Goal: Obtain resource: Download file/media

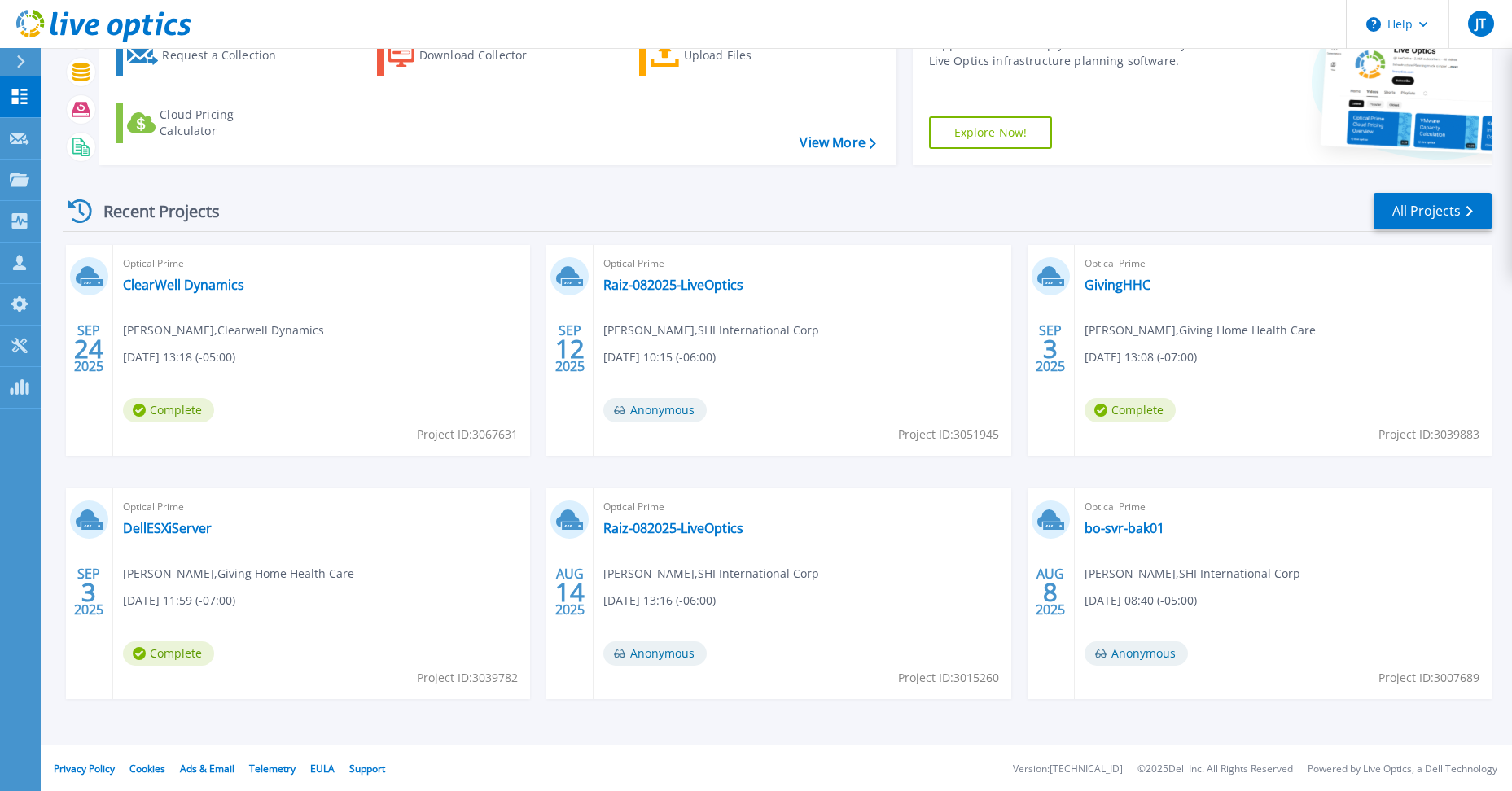
scroll to position [110, 0]
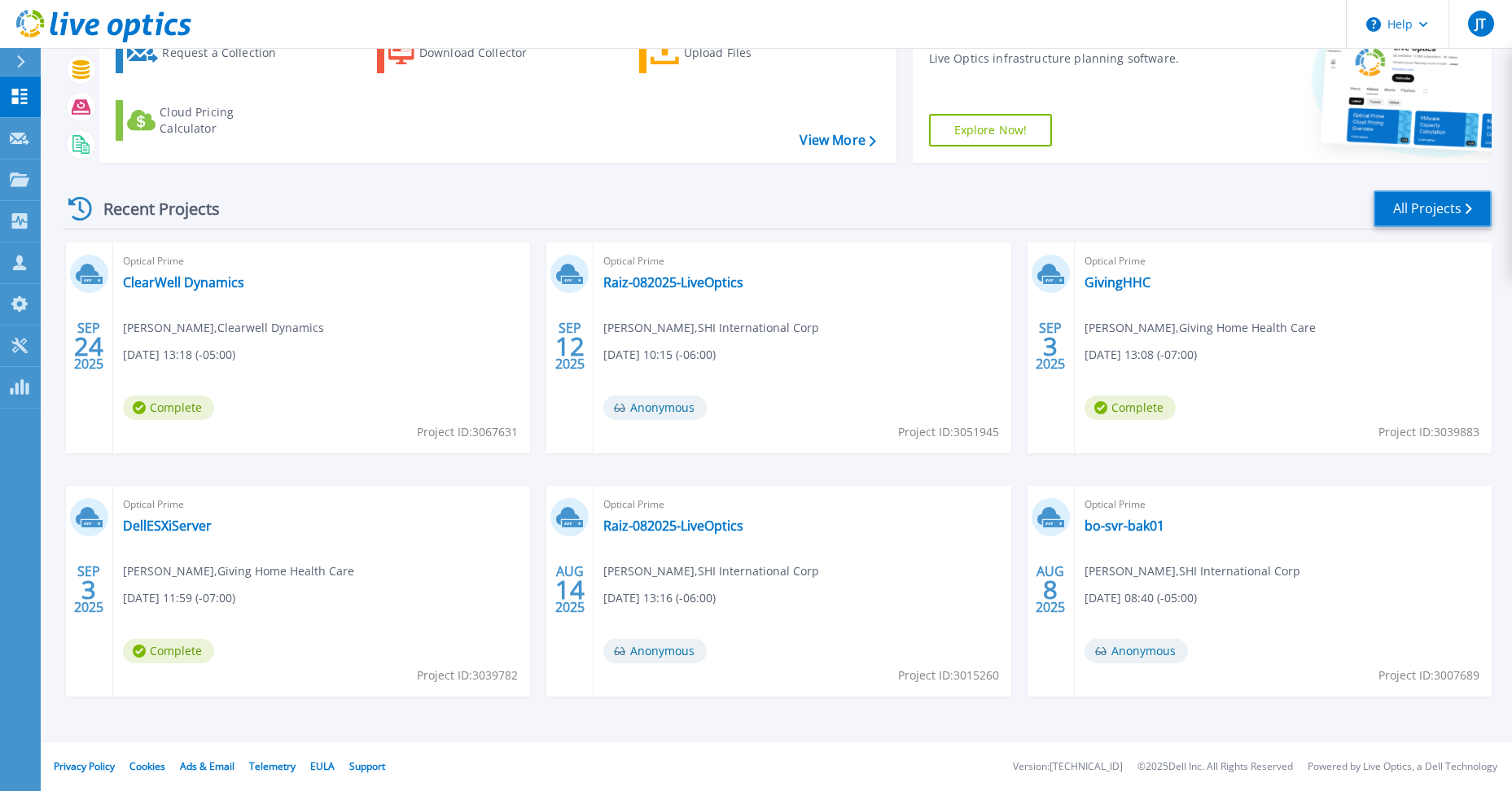
click at [1391, 202] on link "All Projects" at bounding box center [1433, 208] width 118 height 36
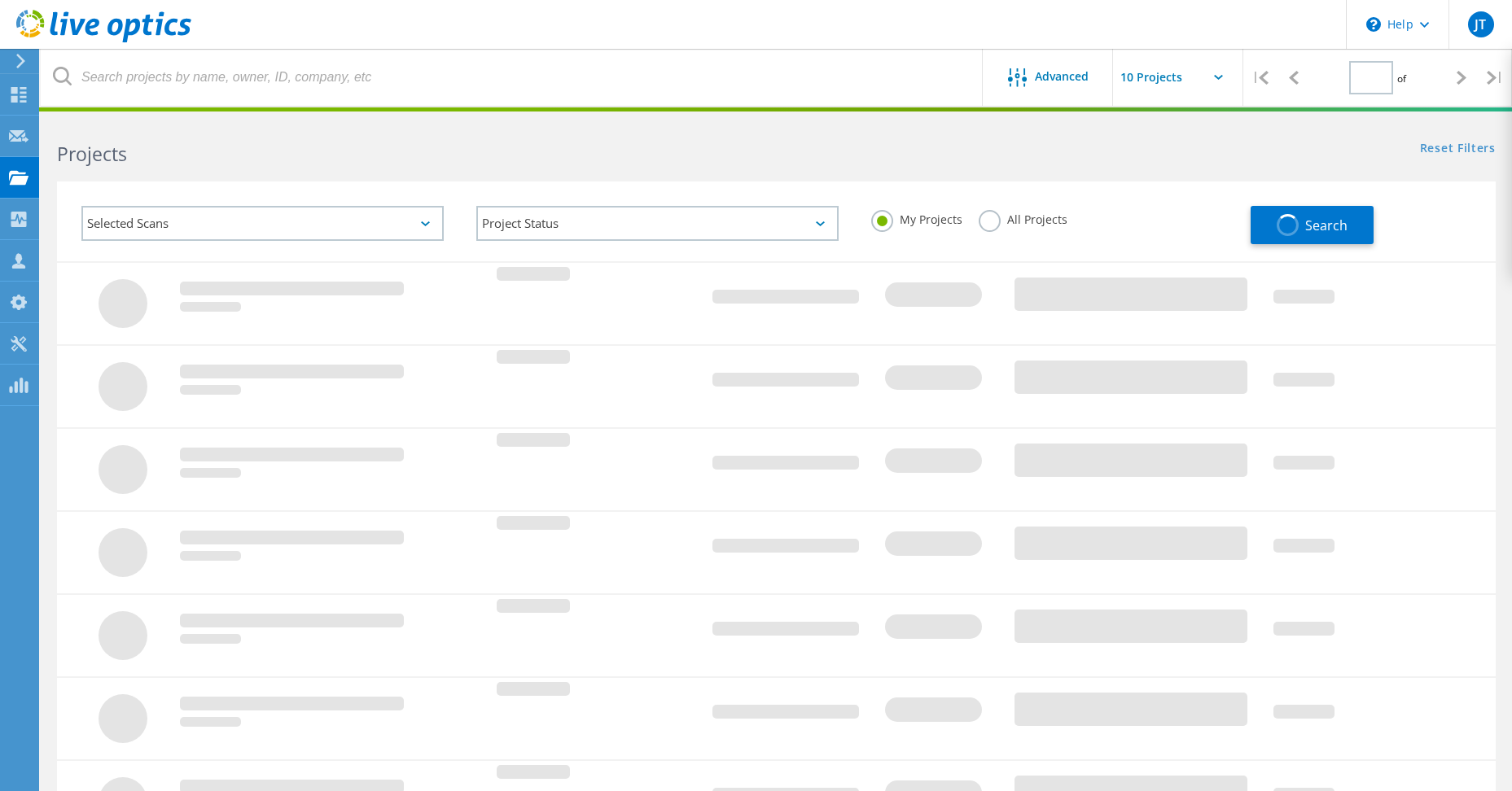
type input "1"
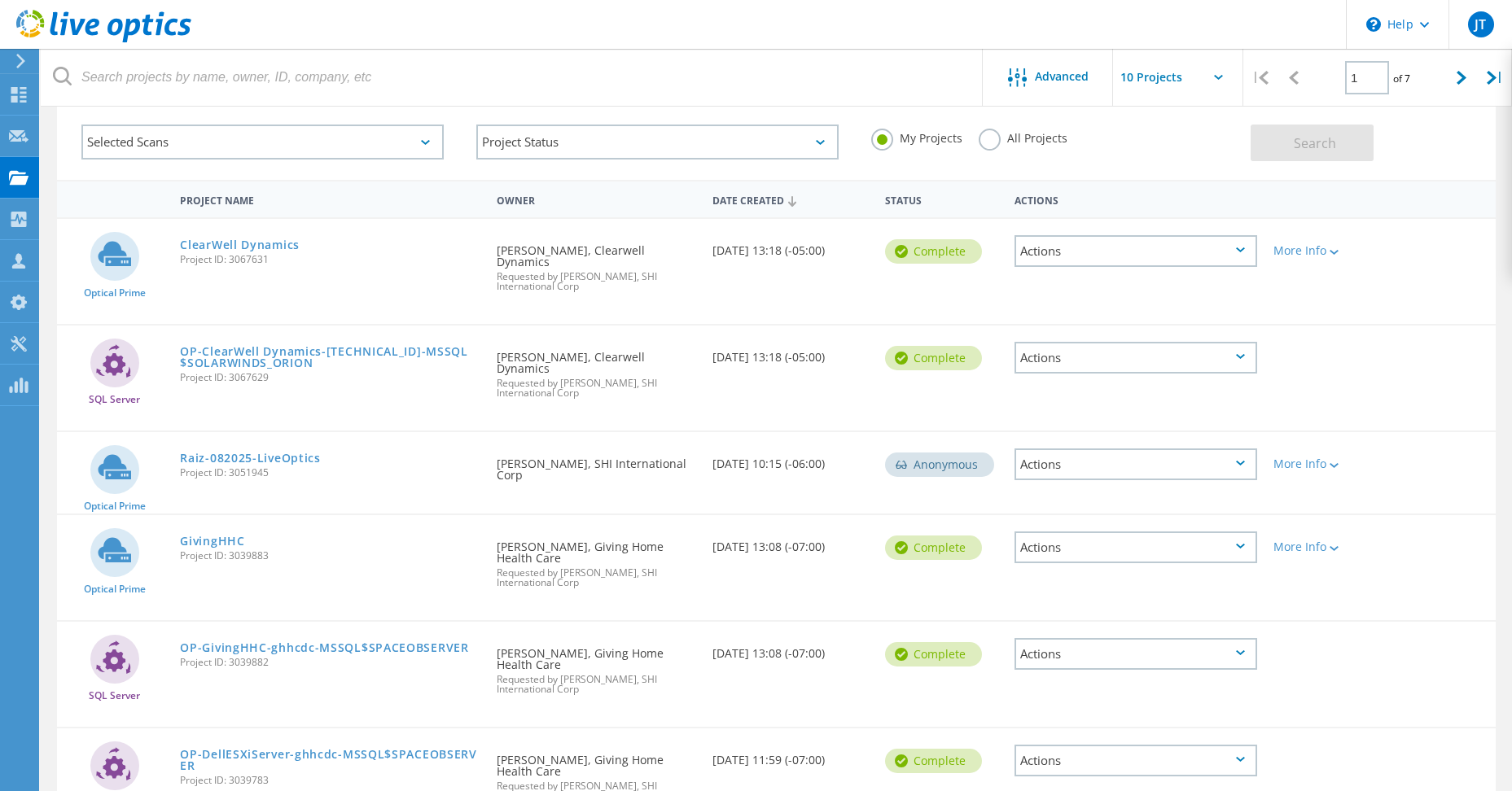
scroll to position [57, 0]
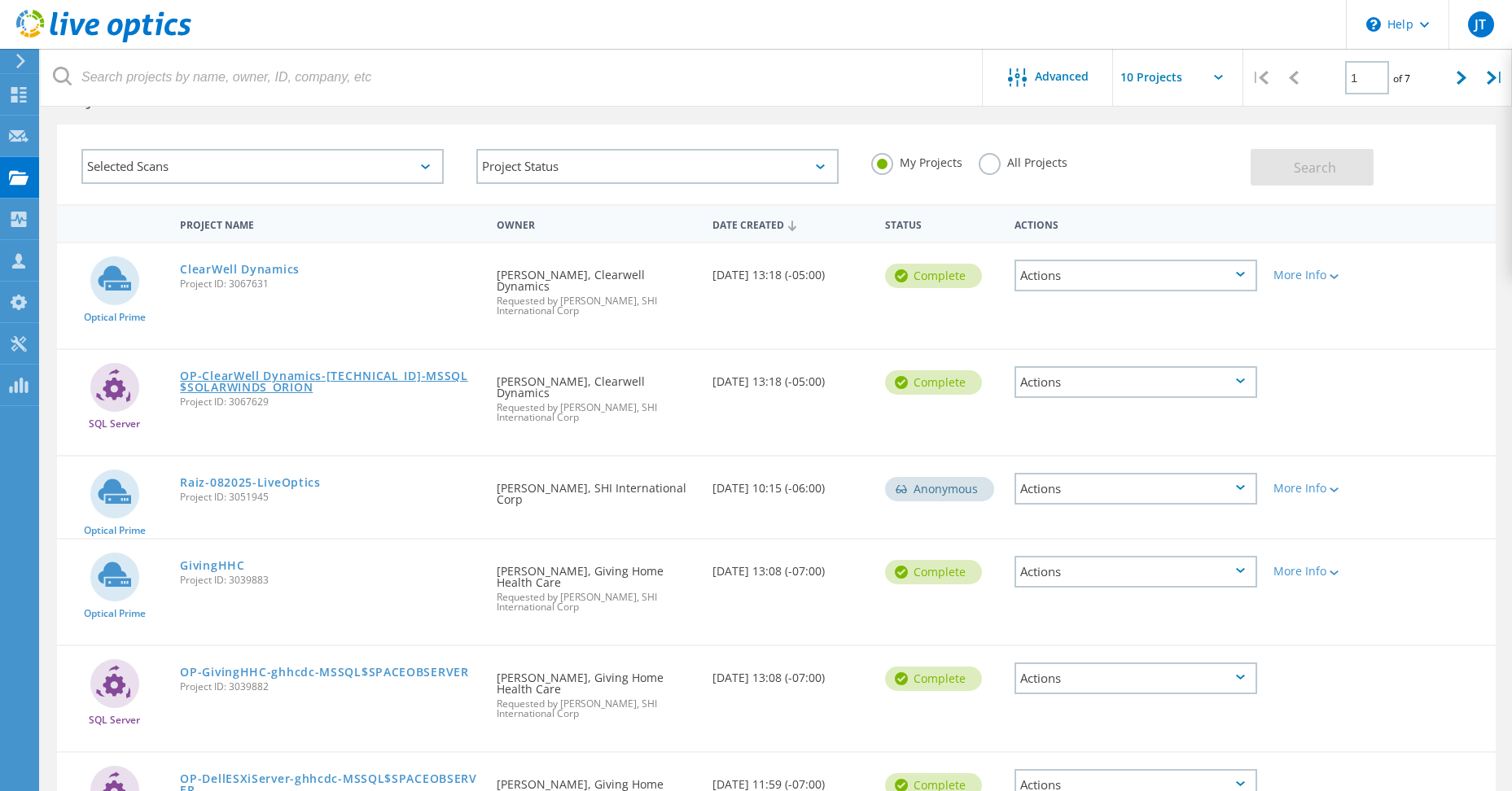
click at [293, 371] on link "OP-ClearWell Dynamics-10.3.36.83-MSSQL$SOLARWINDS_ORION" at bounding box center [330, 382] width 301 height 23
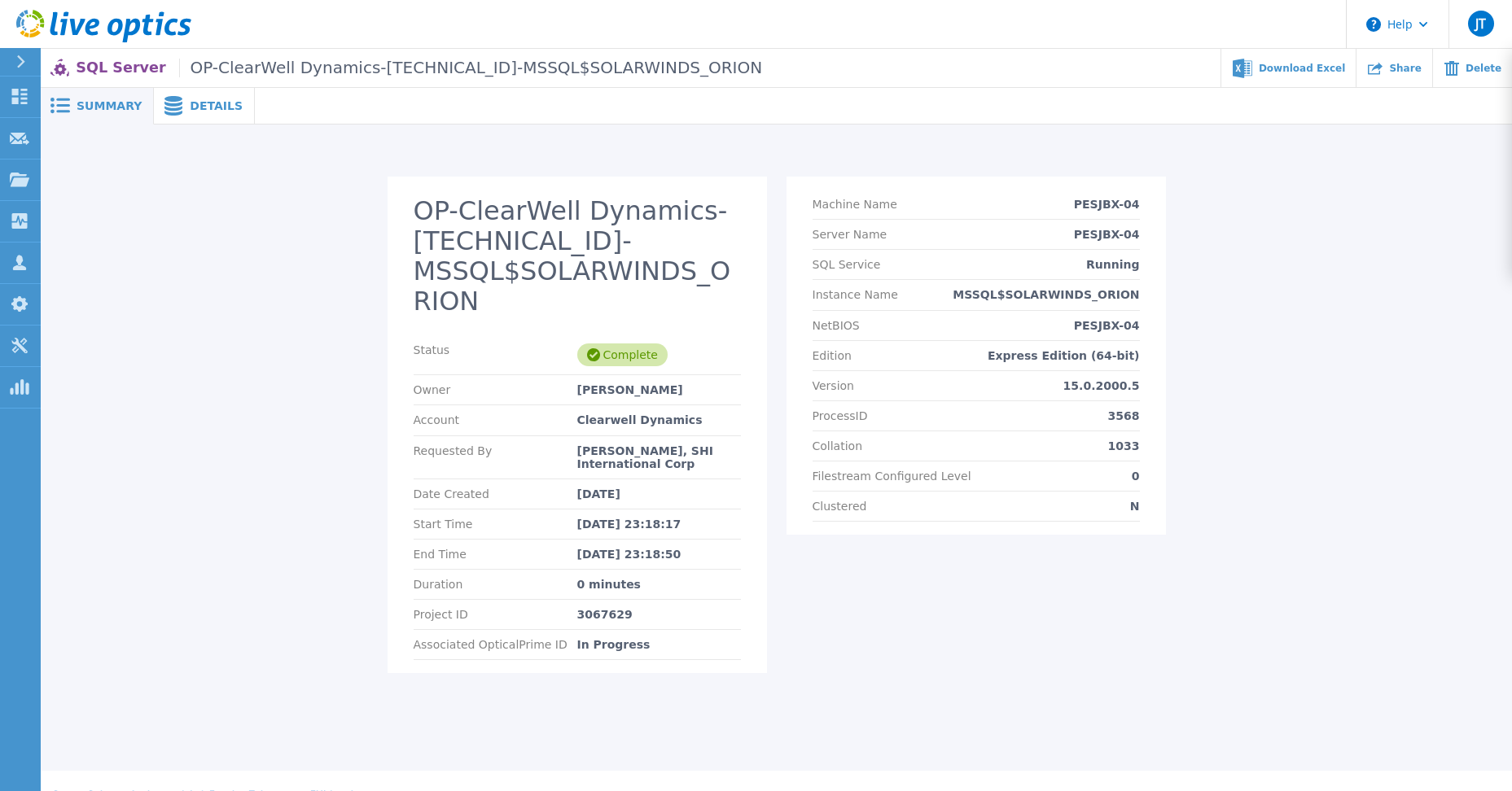
click at [169, 109] on icon at bounding box center [173, 105] width 18 height 19
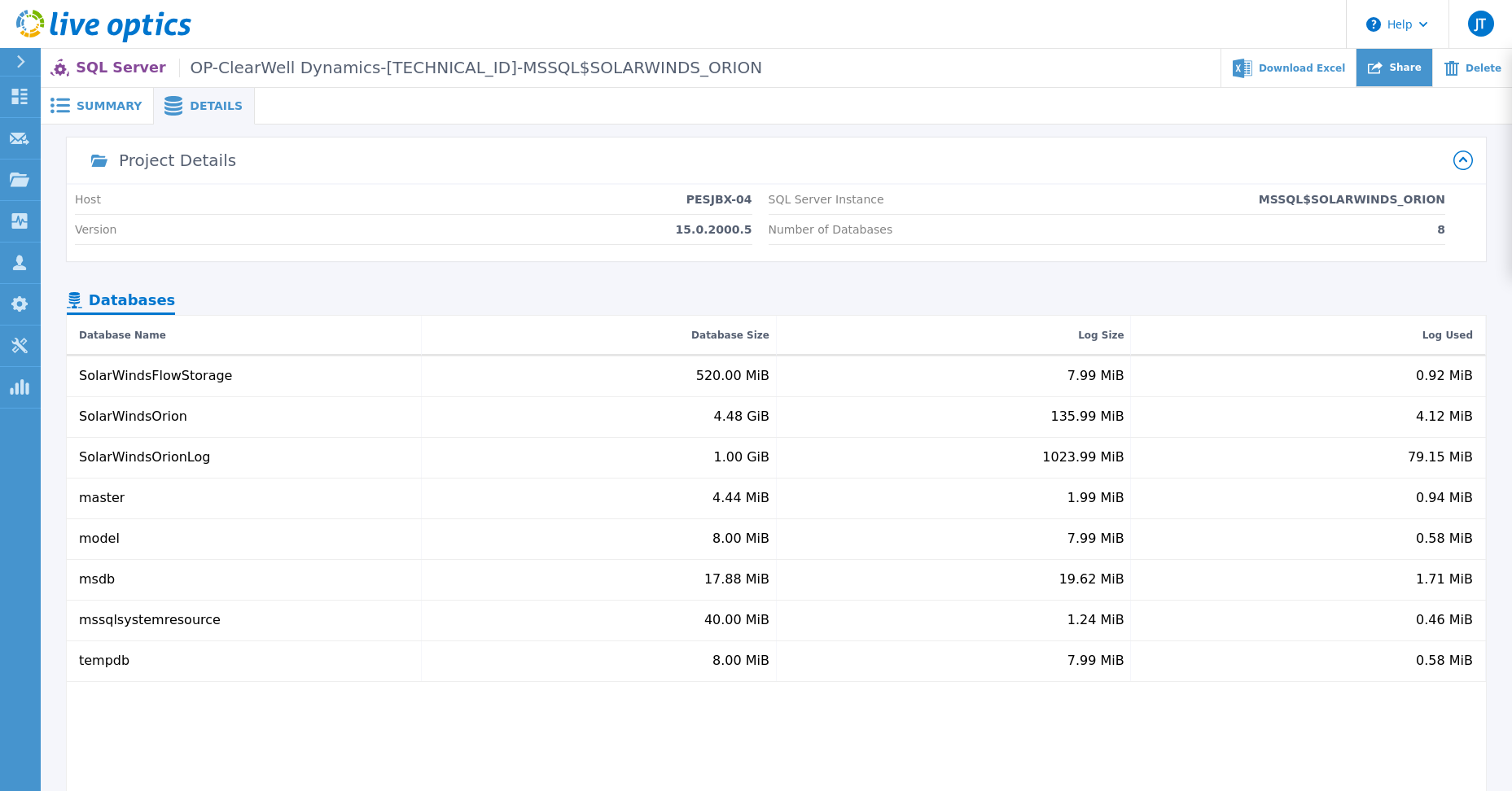
click at [1398, 65] on div "Share" at bounding box center [1395, 67] width 76 height 38
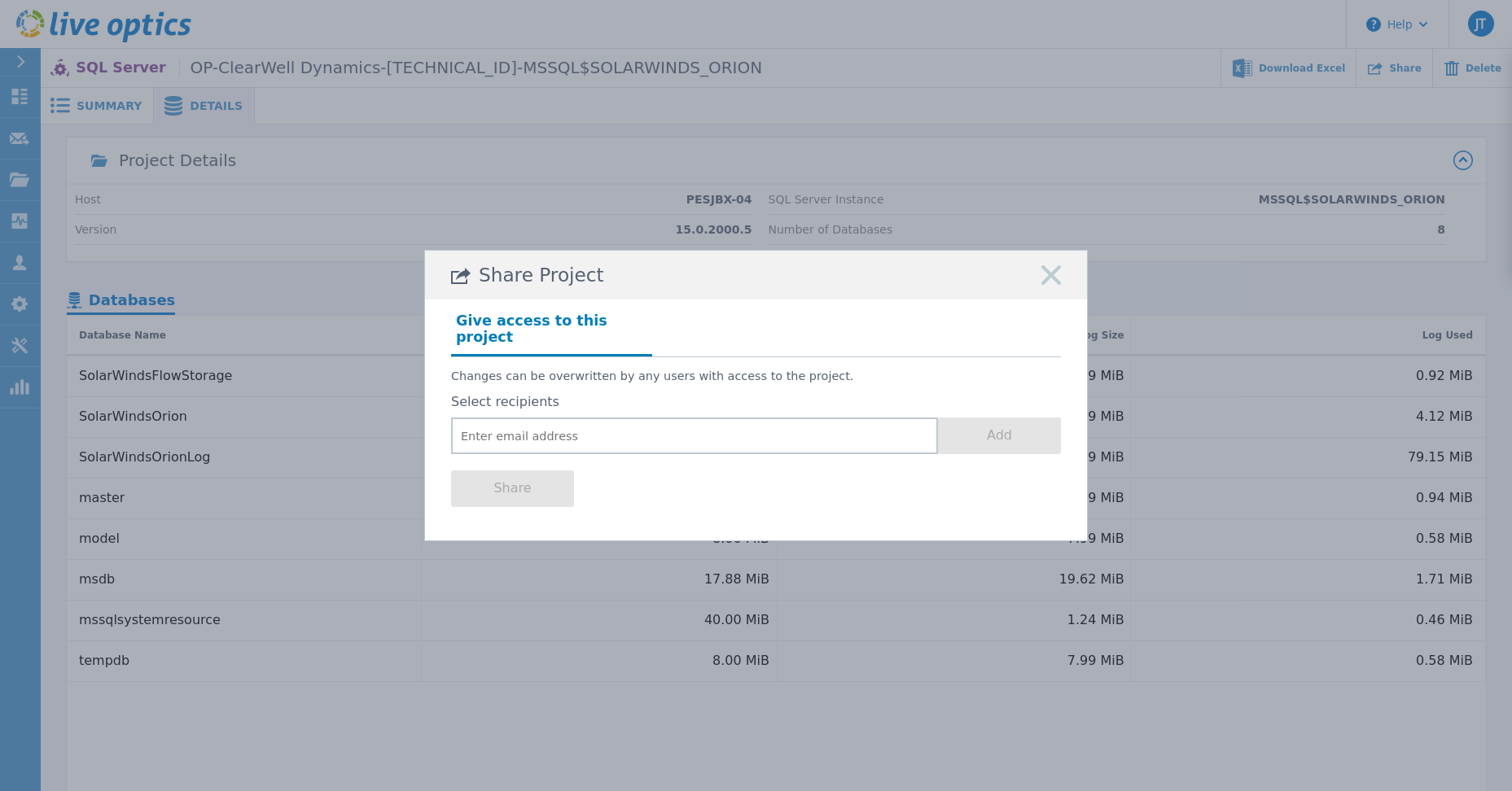
click at [1033, 271] on div "Share Project" at bounding box center [756, 275] width 662 height 49
click at [1036, 275] on div "Share Project" at bounding box center [756, 275] width 662 height 49
click at [1037, 278] on div "Share Project" at bounding box center [756, 275] width 662 height 49
click at [1048, 280] on rect at bounding box center [1051, 275] width 21 height 21
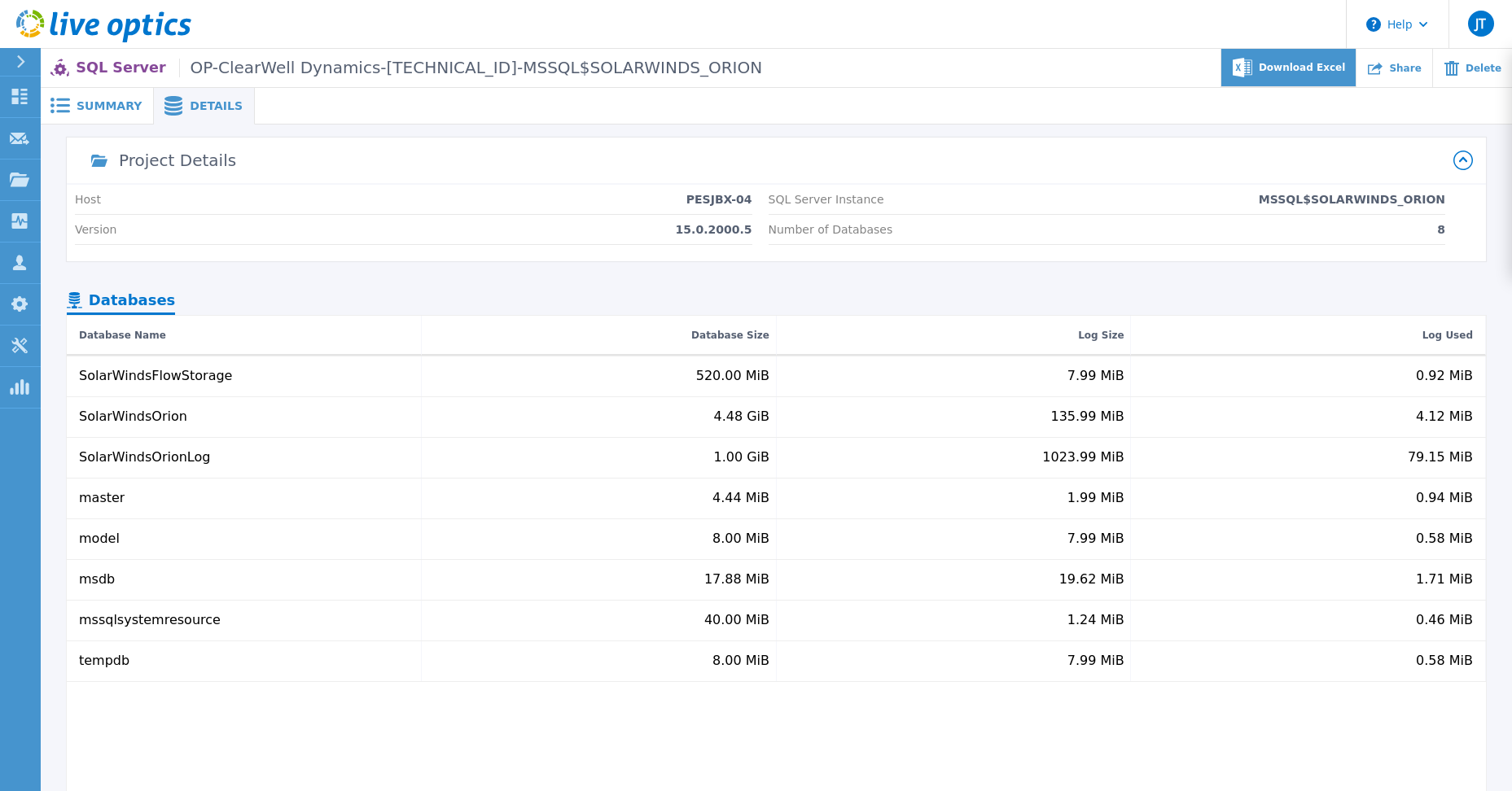
click at [1291, 77] on div "Download Excel" at bounding box center [1289, 67] width 135 height 38
click at [91, 100] on span "Summary" at bounding box center [109, 106] width 65 height 12
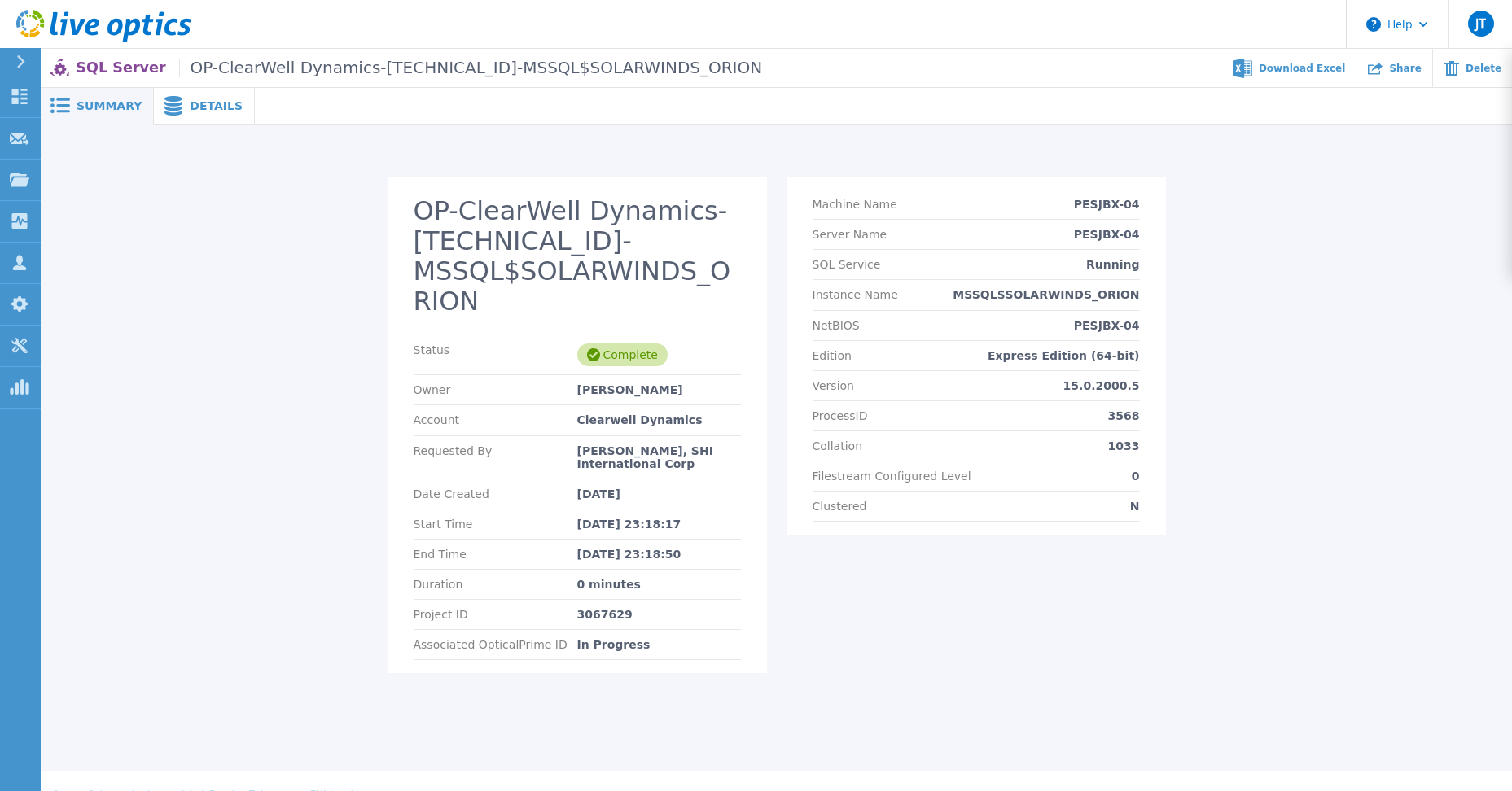
click at [16, 61] on icon at bounding box center [20, 61] width 9 height 13
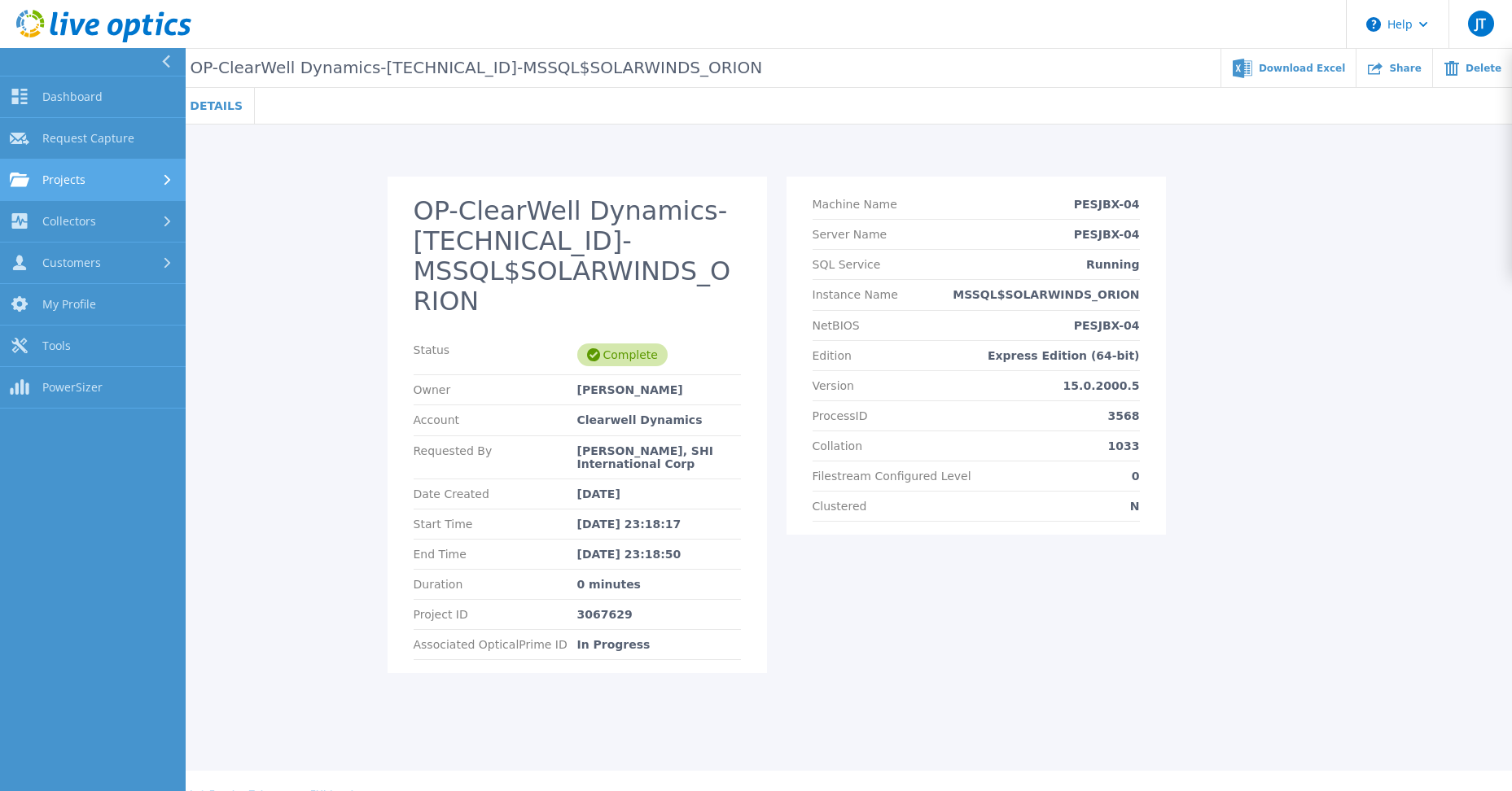
click at [89, 179] on div "Projects" at bounding box center [93, 179] width 166 height 14
click at [63, 175] on span "Projects" at bounding box center [63, 179] width 43 height 14
click at [234, 139] on div "OP-ClearWell Dynamics-10.3.36.83-MSSQL$SOLARWINDS_ORION Status Complete Owner J…" at bounding box center [776, 417] width 1472 height 585
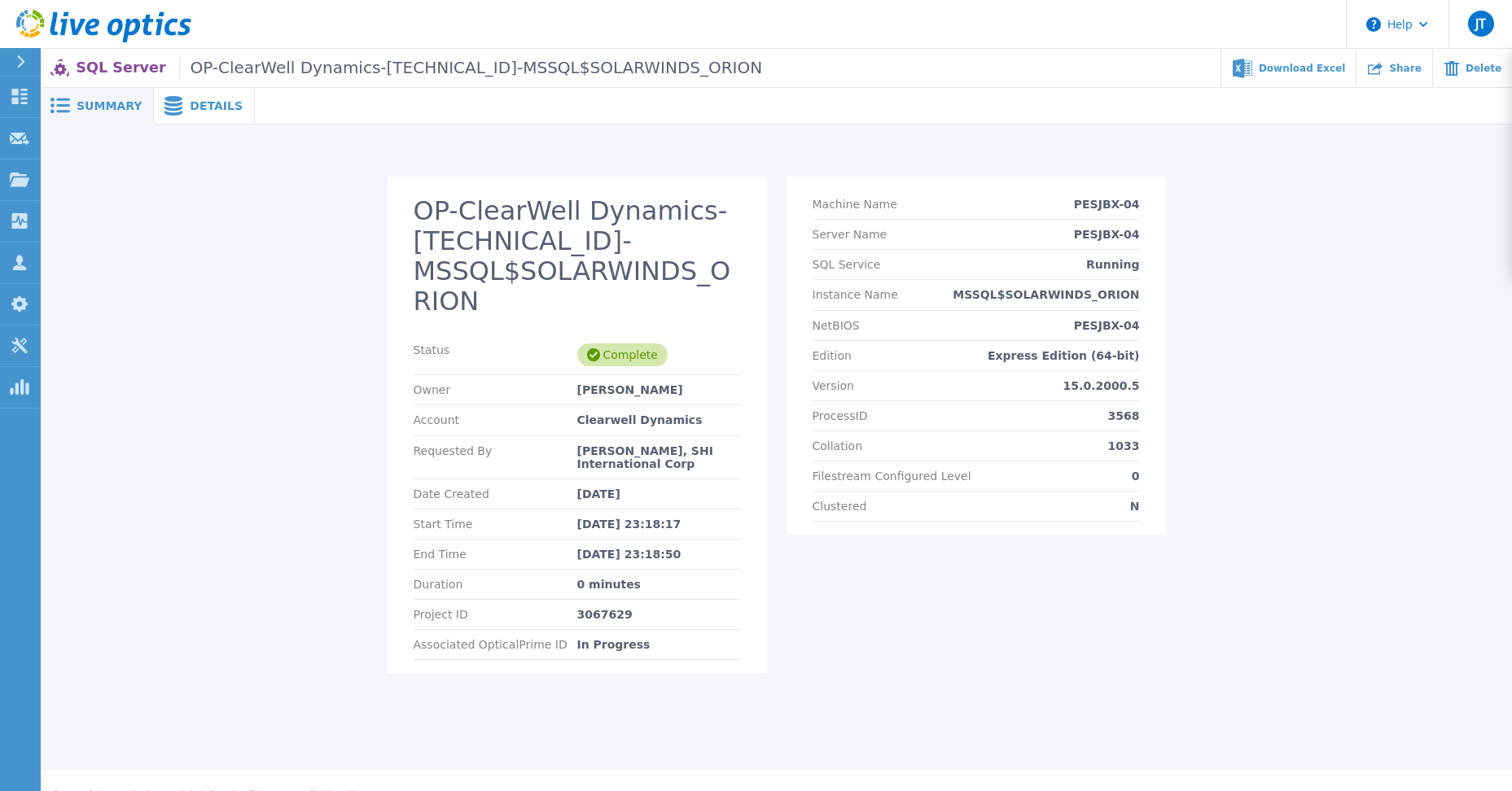
click at [119, 36] on icon at bounding box center [104, 27] width 175 height 34
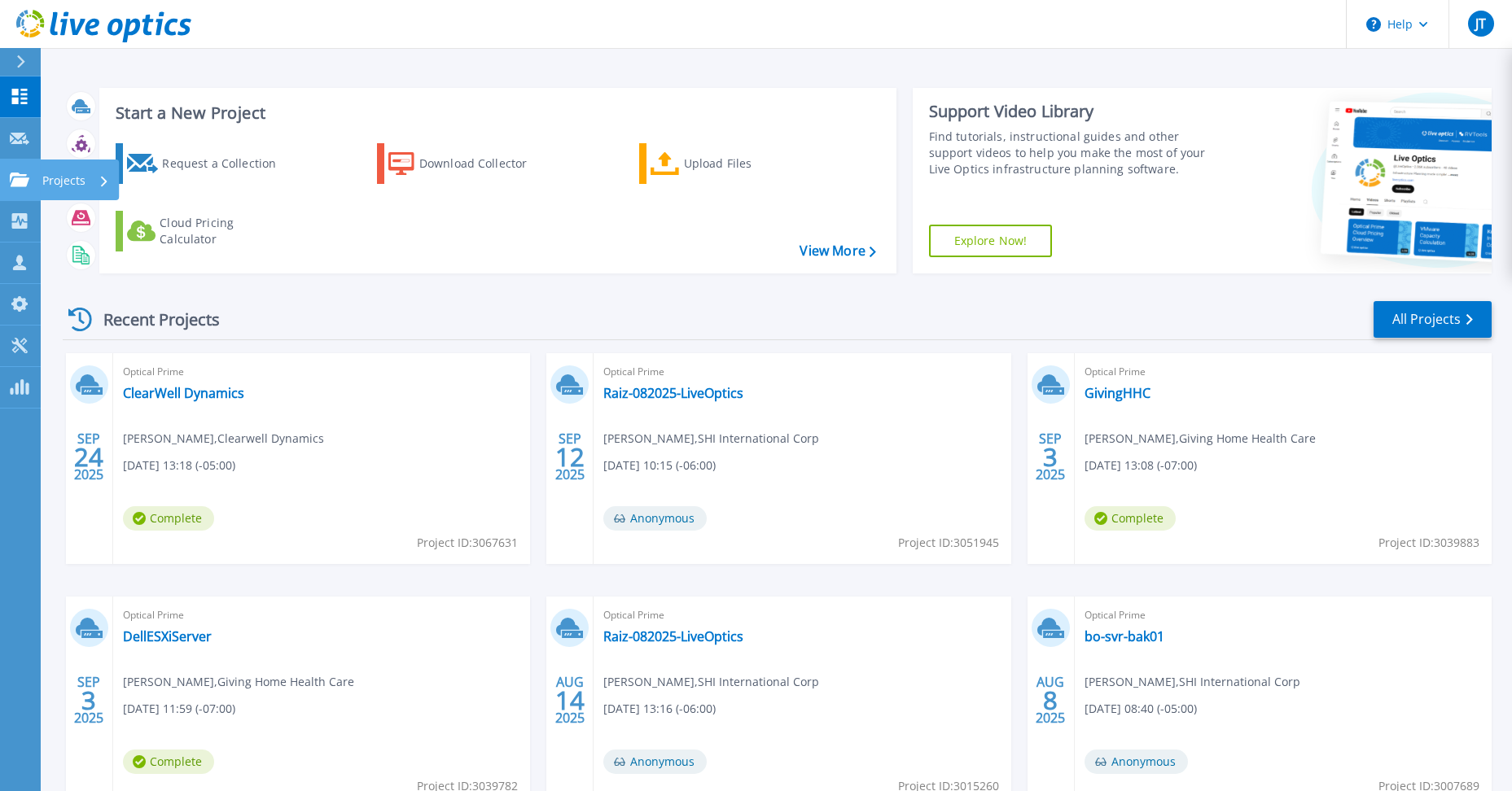
click at [96, 174] on div "Projects" at bounding box center [75, 180] width 67 height 42
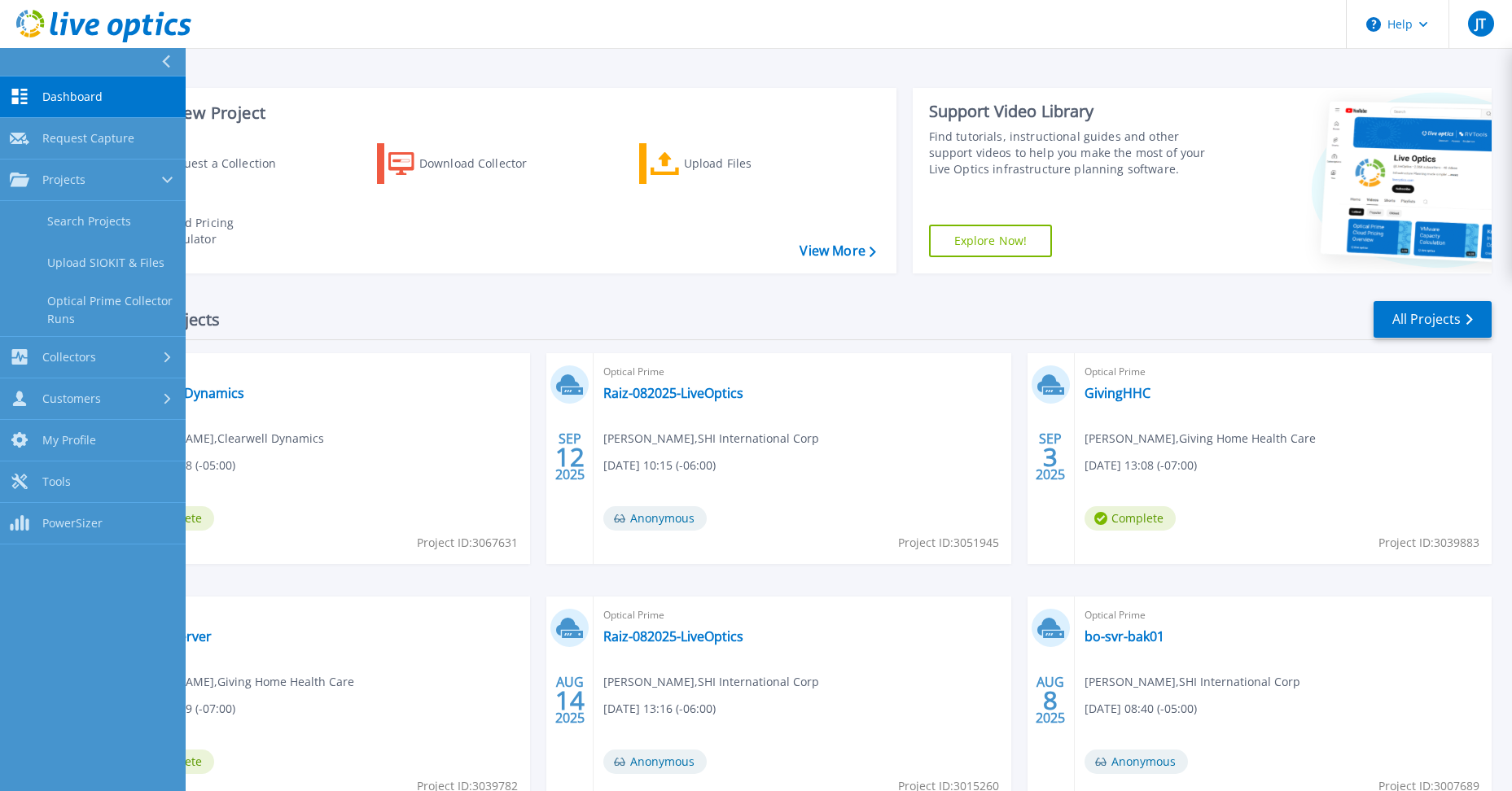
click at [513, 259] on div "Request a Collection Download Collector Upload Files Cloud Pricing Calculator" at bounding box center [496, 198] width 785 height 135
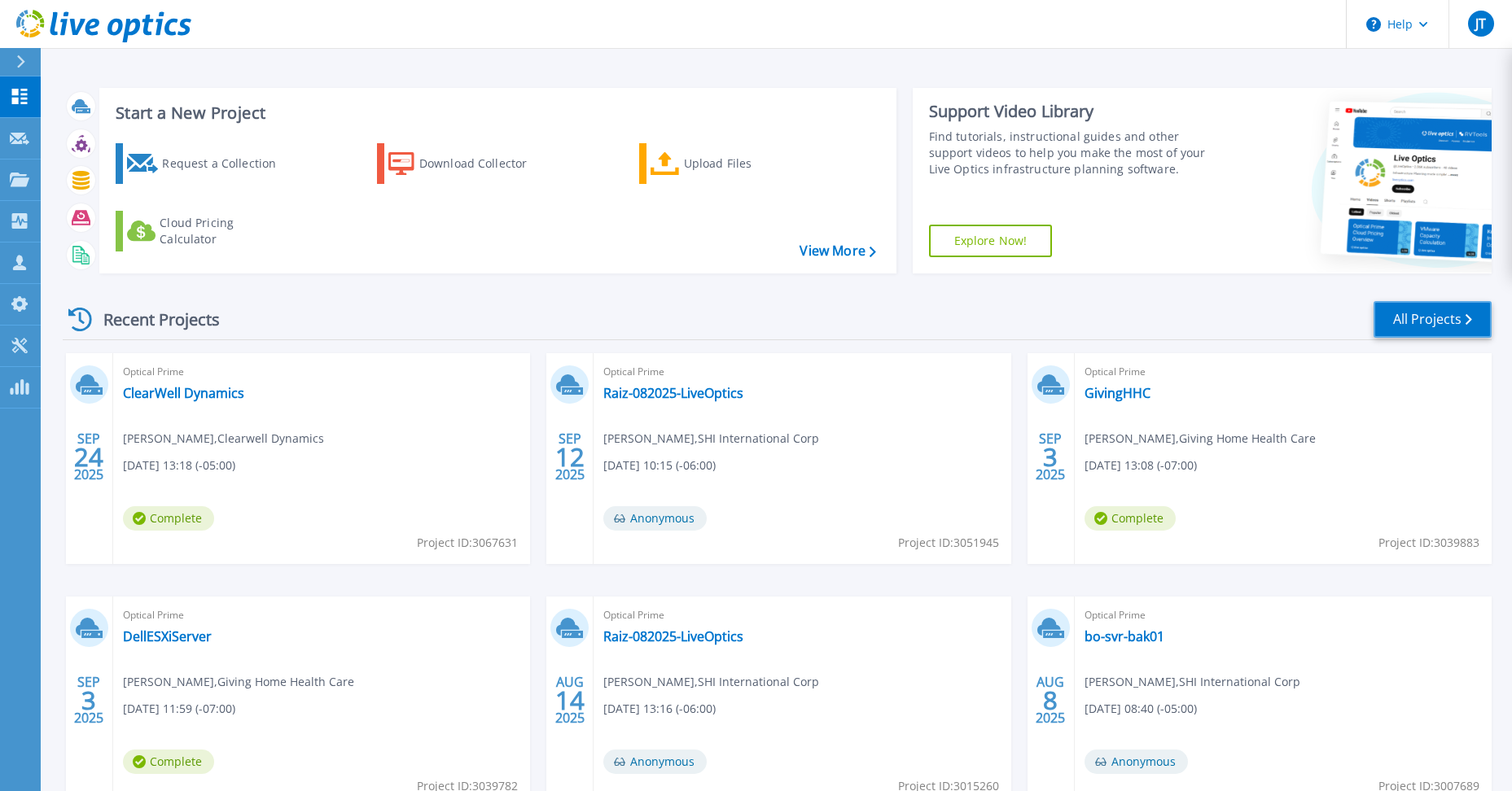
click at [1386, 313] on link "All Projects" at bounding box center [1433, 319] width 118 height 36
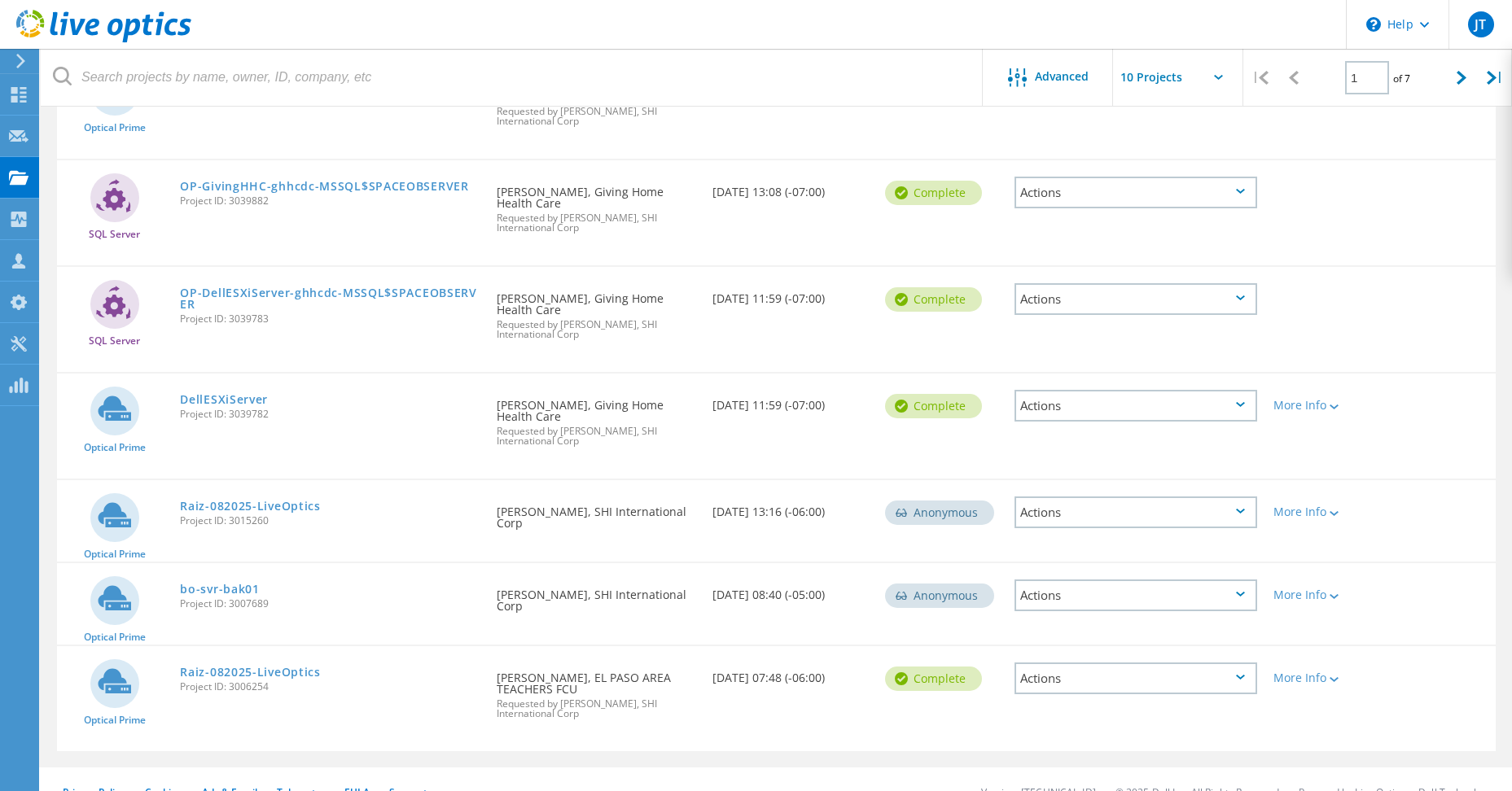
scroll to position [545, 0]
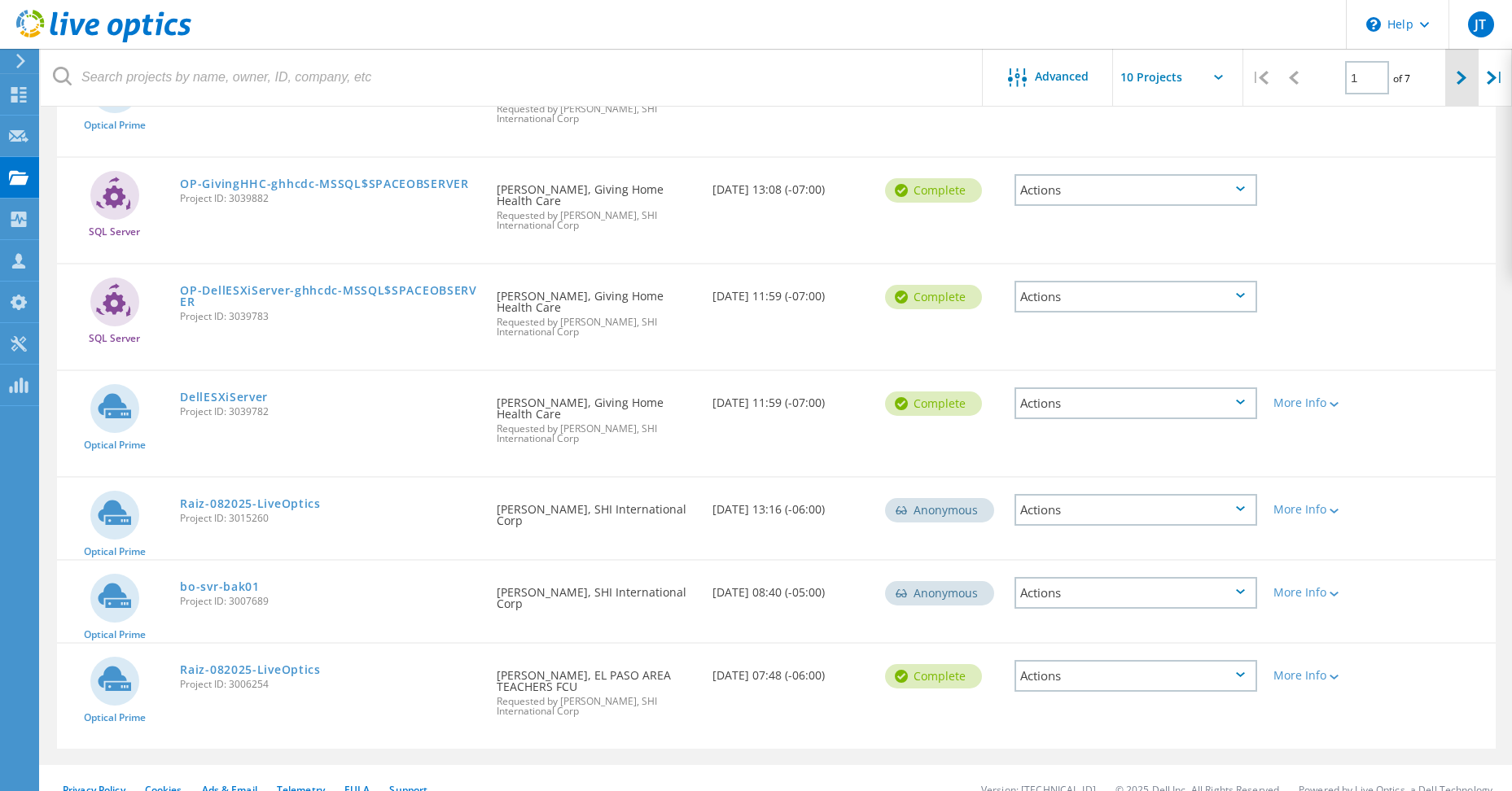
click at [1460, 83] on icon at bounding box center [1462, 77] width 10 height 13
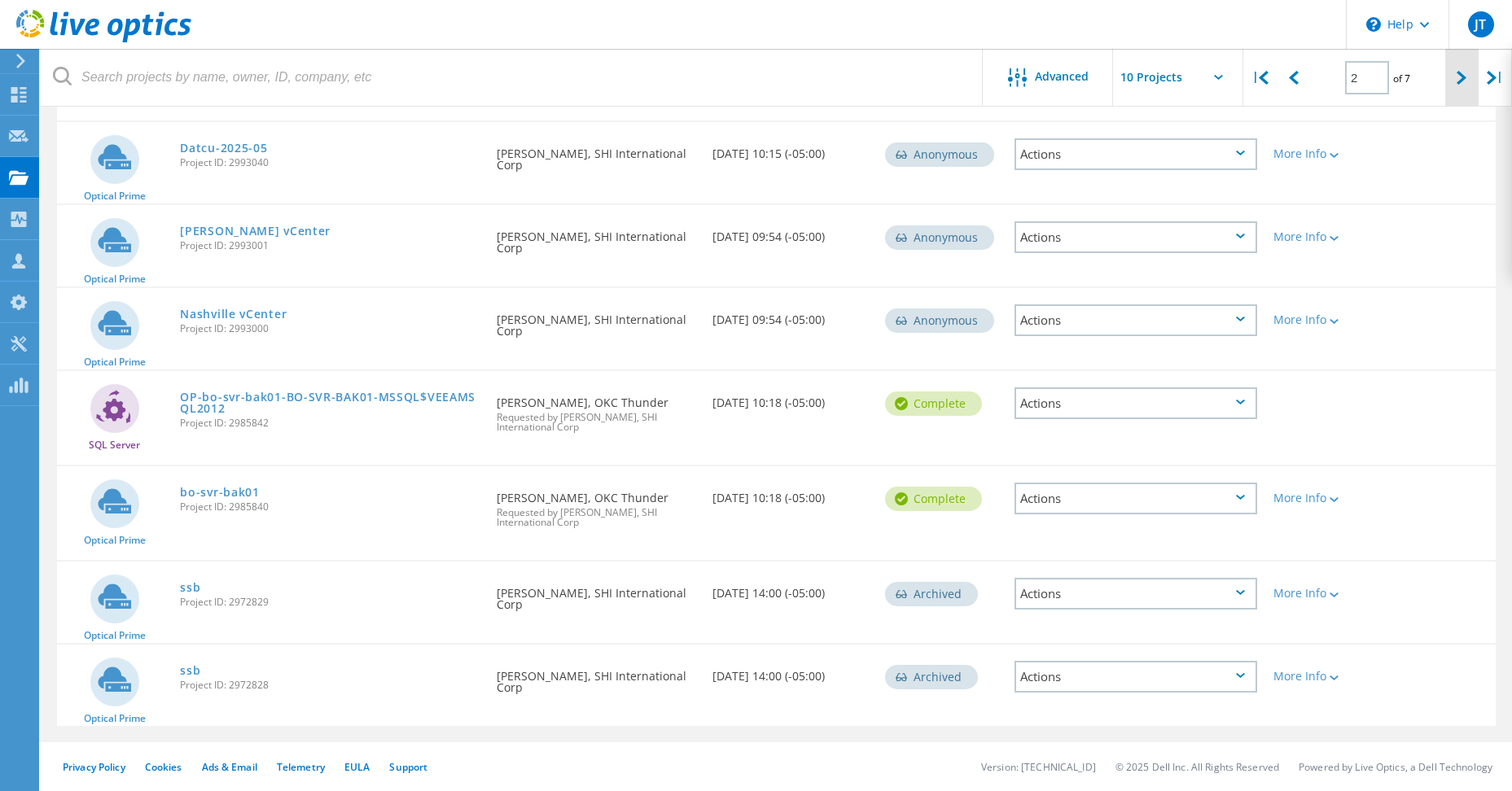
scroll to position [451, 0]
click at [1460, 74] on icon at bounding box center [1462, 77] width 10 height 13
type input "3"
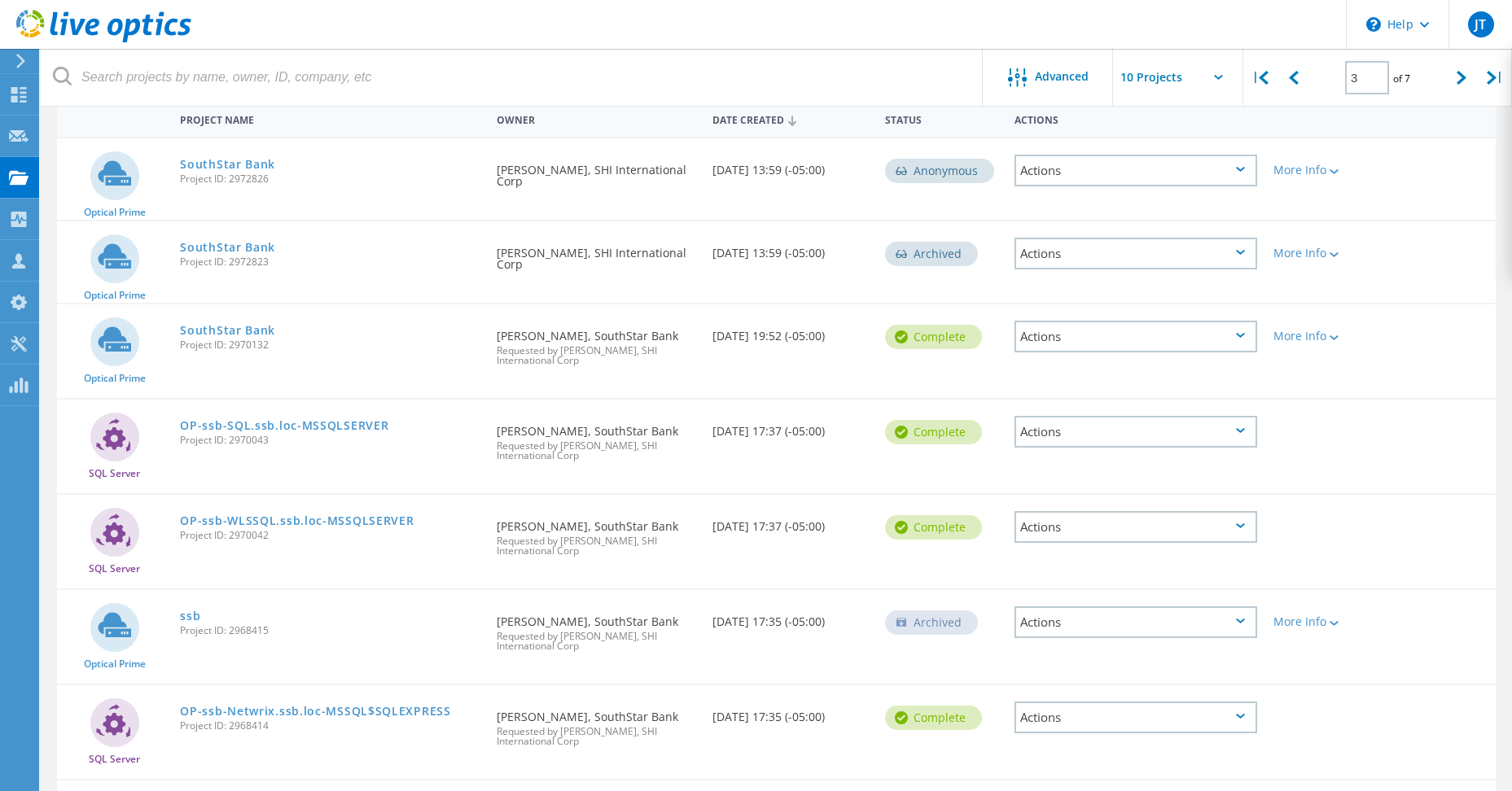
scroll to position [0, 0]
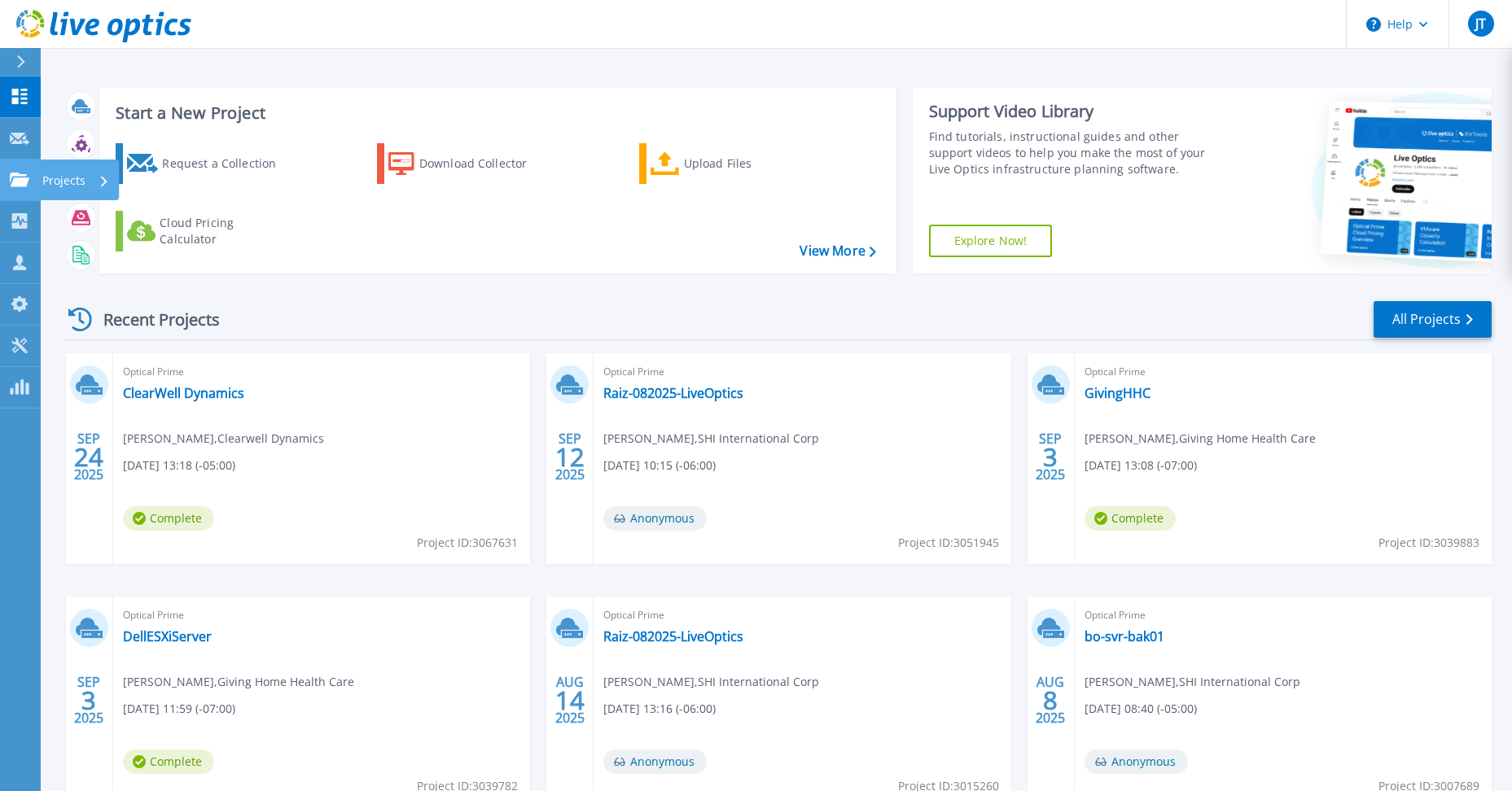
click at [67, 180] on p "Projects" at bounding box center [63, 180] width 43 height 42
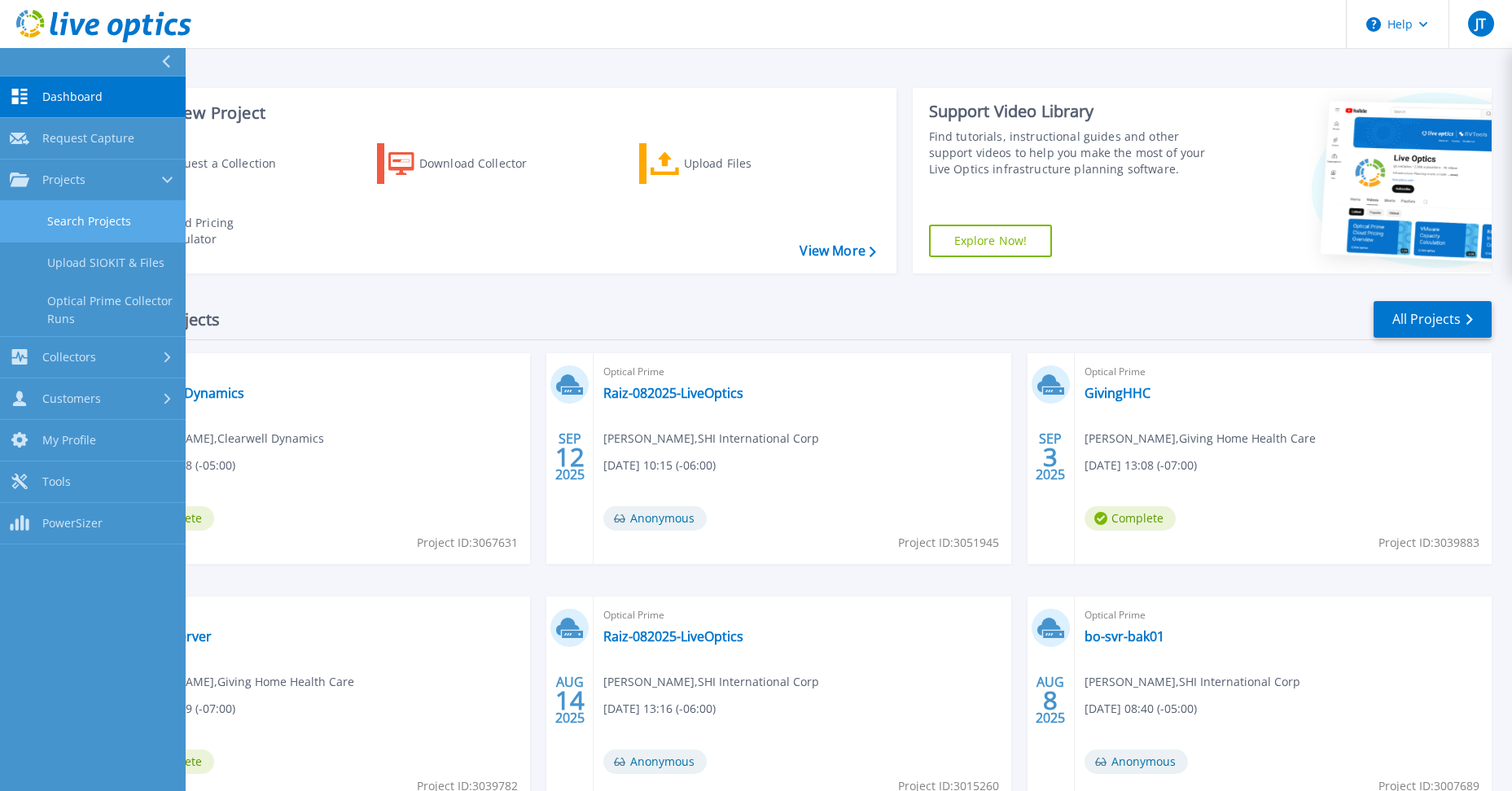
click at [126, 219] on link "Search Projects" at bounding box center [93, 222] width 185 height 41
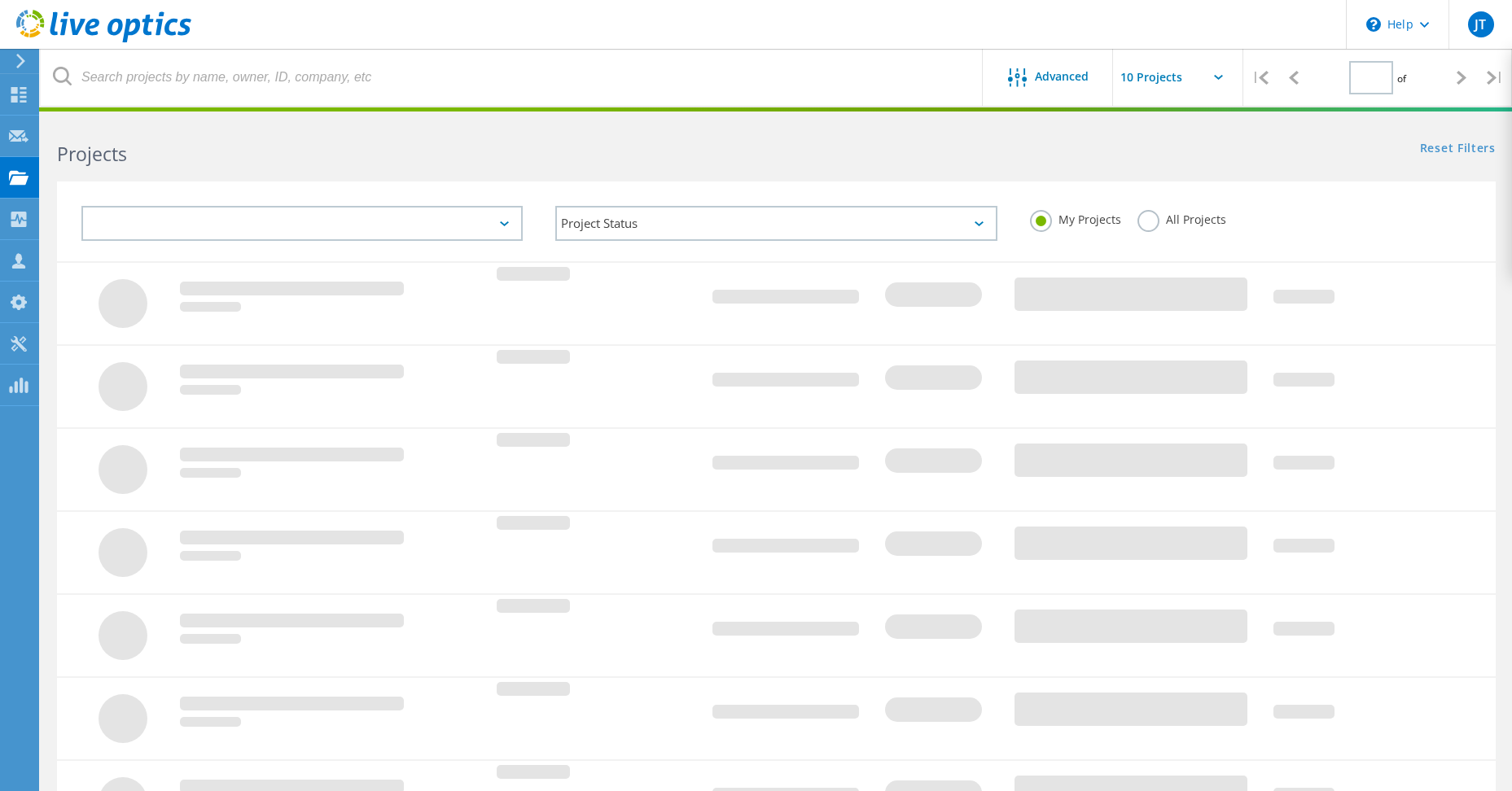
type input "3"
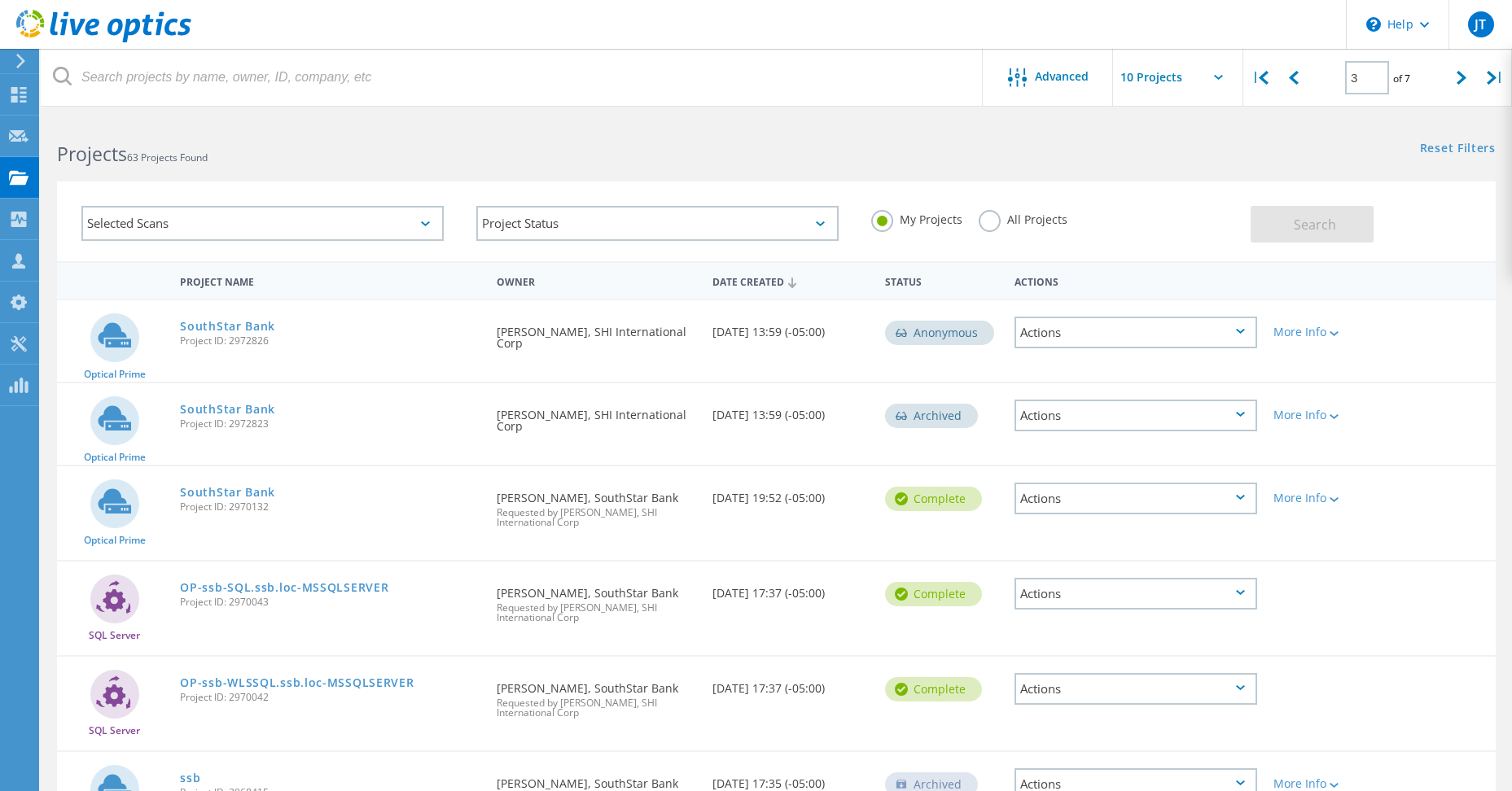
click at [274, 216] on div "Selected Scans" at bounding box center [263, 223] width 362 height 35
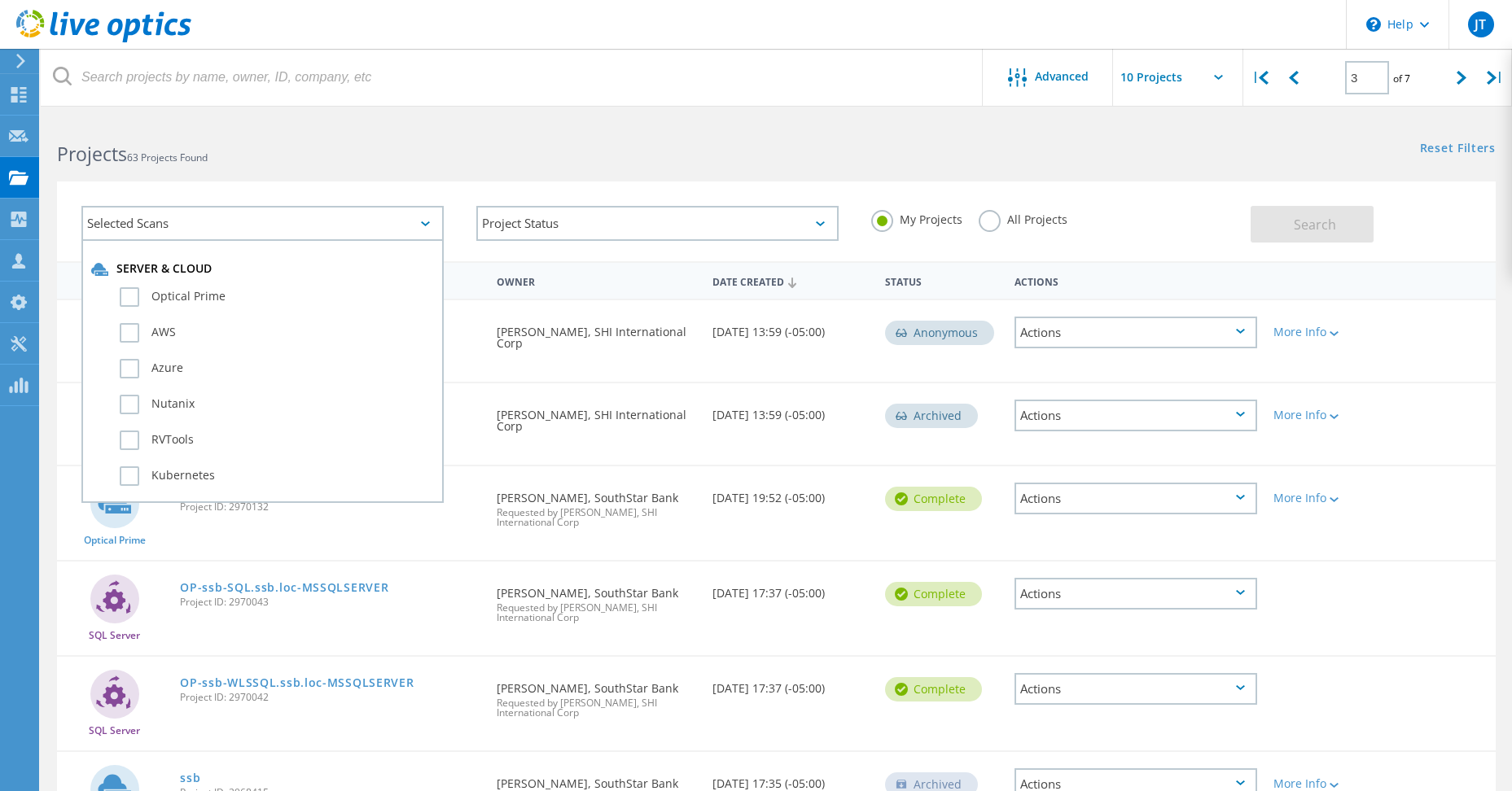
click at [274, 216] on div "Selected Scans" at bounding box center [263, 223] width 362 height 35
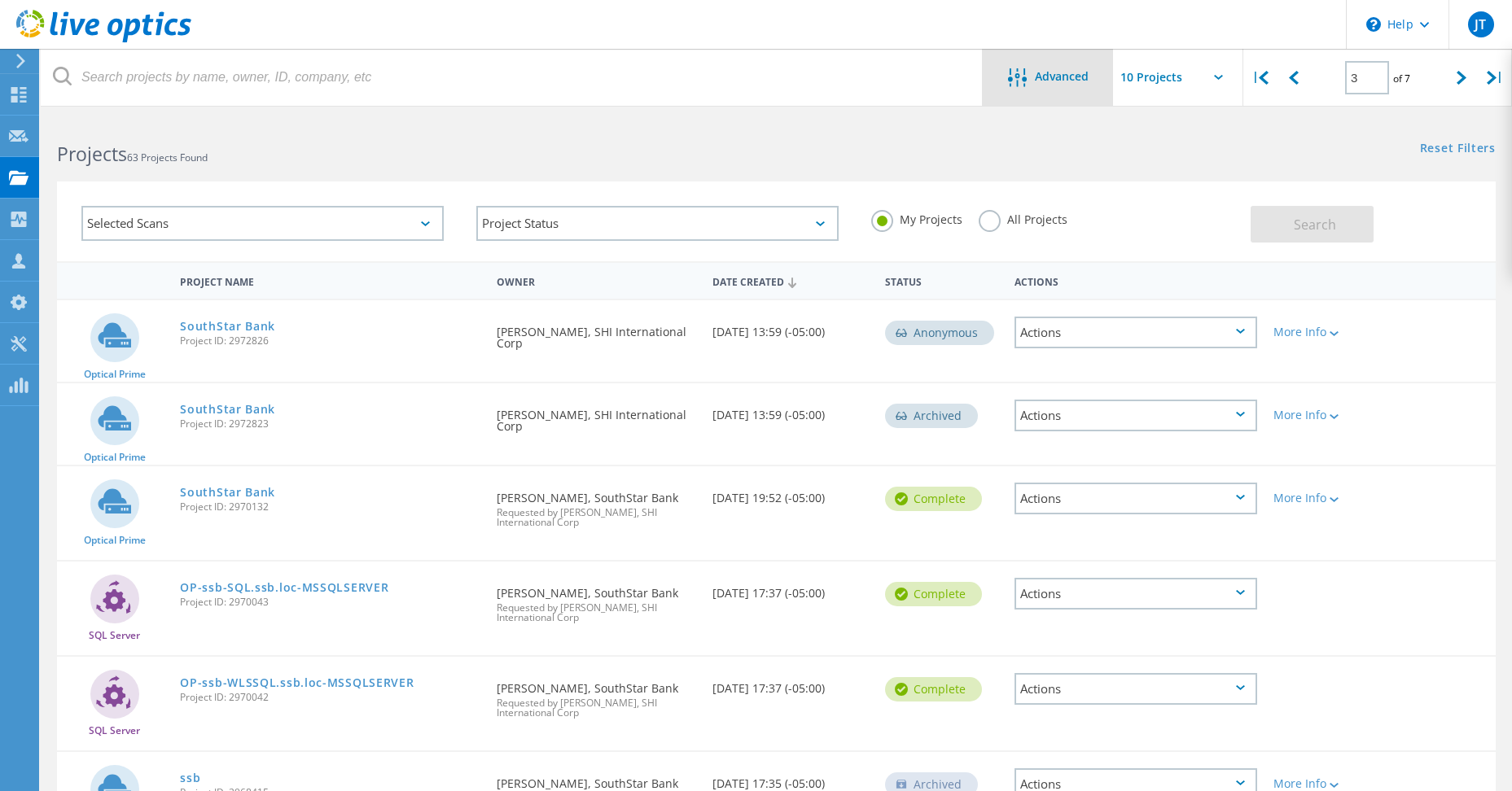
click at [1068, 71] on span "Advanced" at bounding box center [1062, 77] width 54 height 12
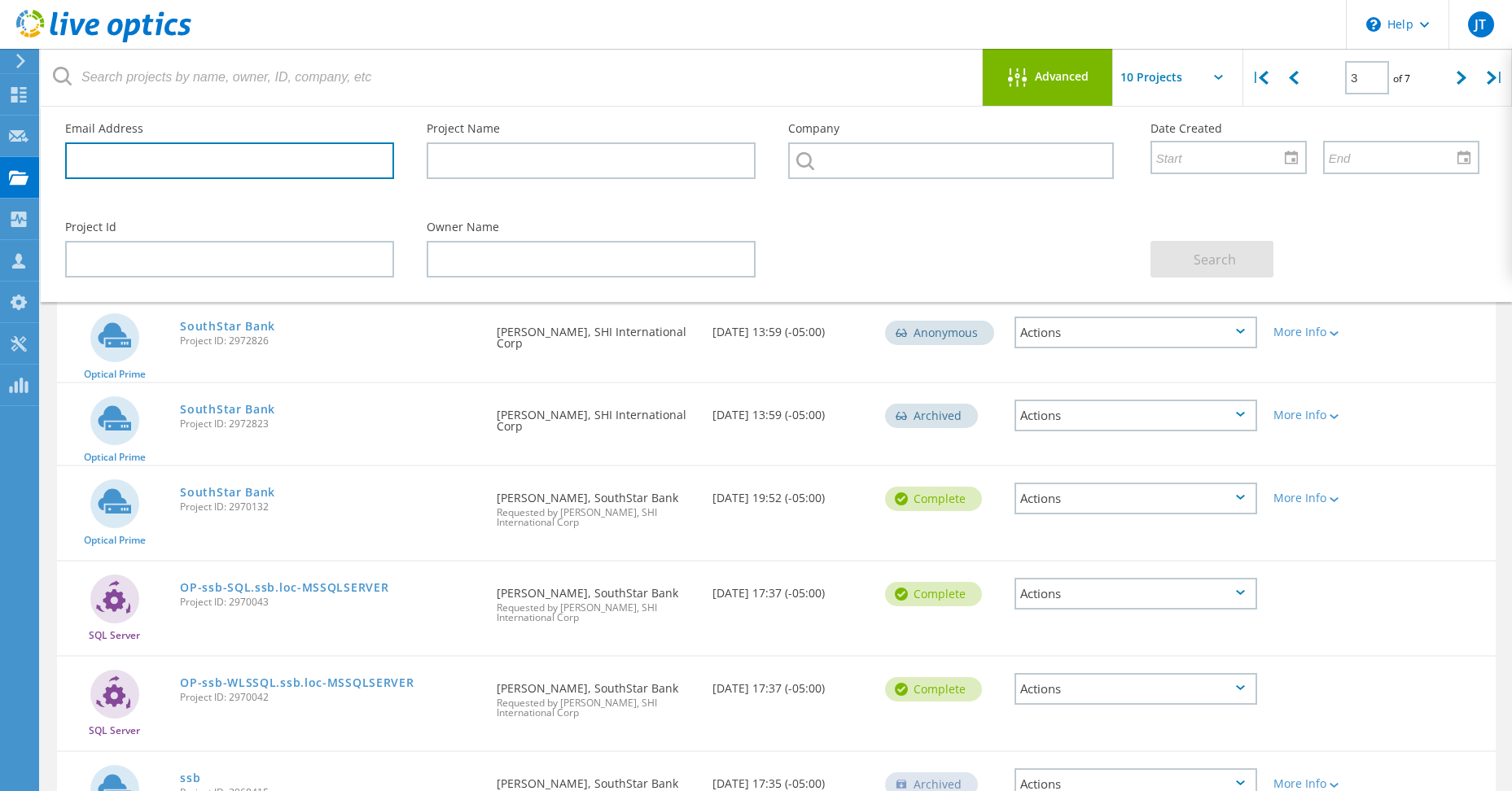
click at [246, 164] on input "text" at bounding box center [229, 160] width 329 height 36
click at [96, 149] on input "text" at bounding box center [229, 160] width 329 height 36
paste input "monion@firstlightfcu.org"
type input "monion@firstlightfcu.org"
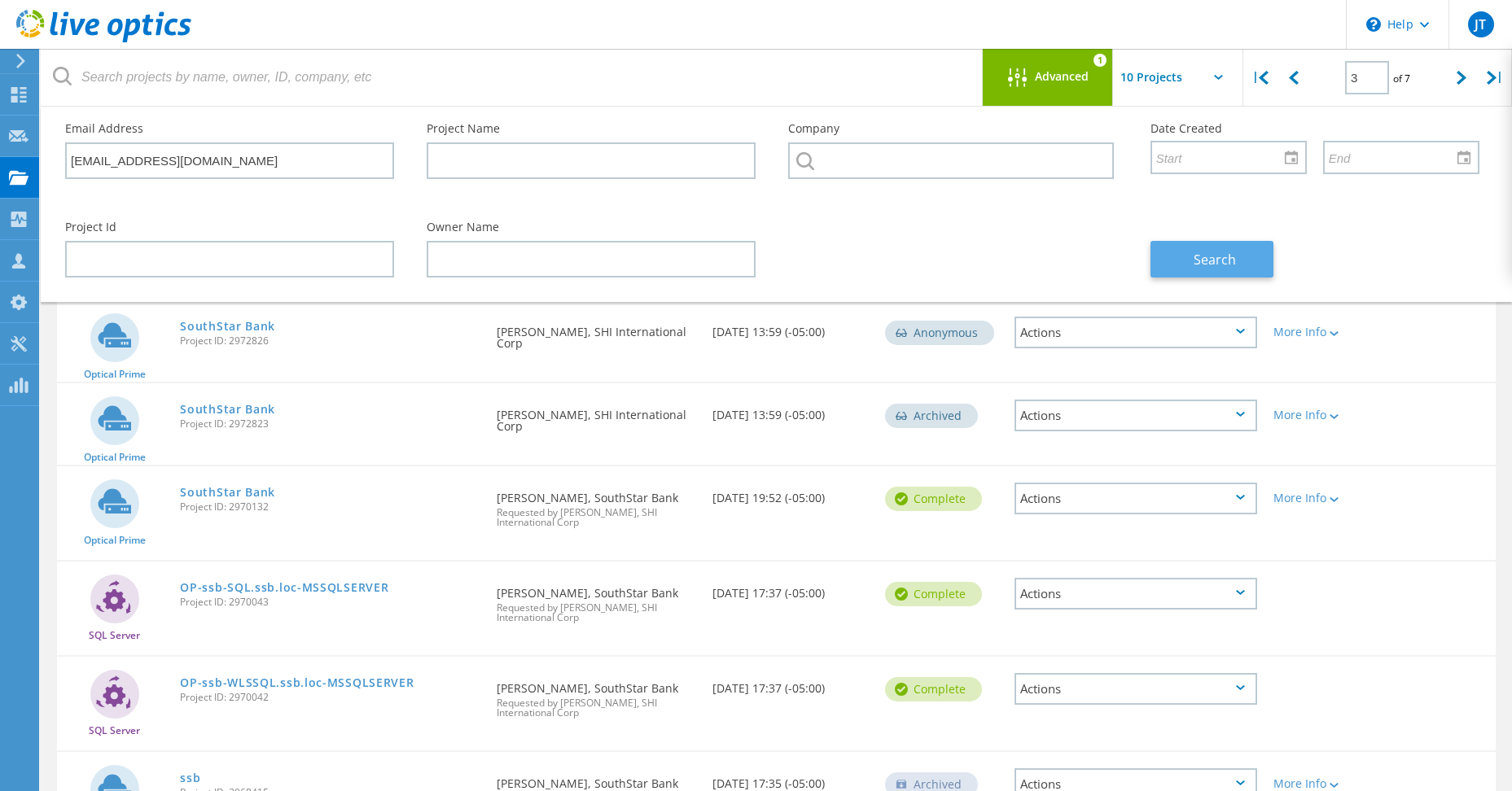
click at [1167, 253] on button "Search" at bounding box center [1212, 259] width 123 height 36
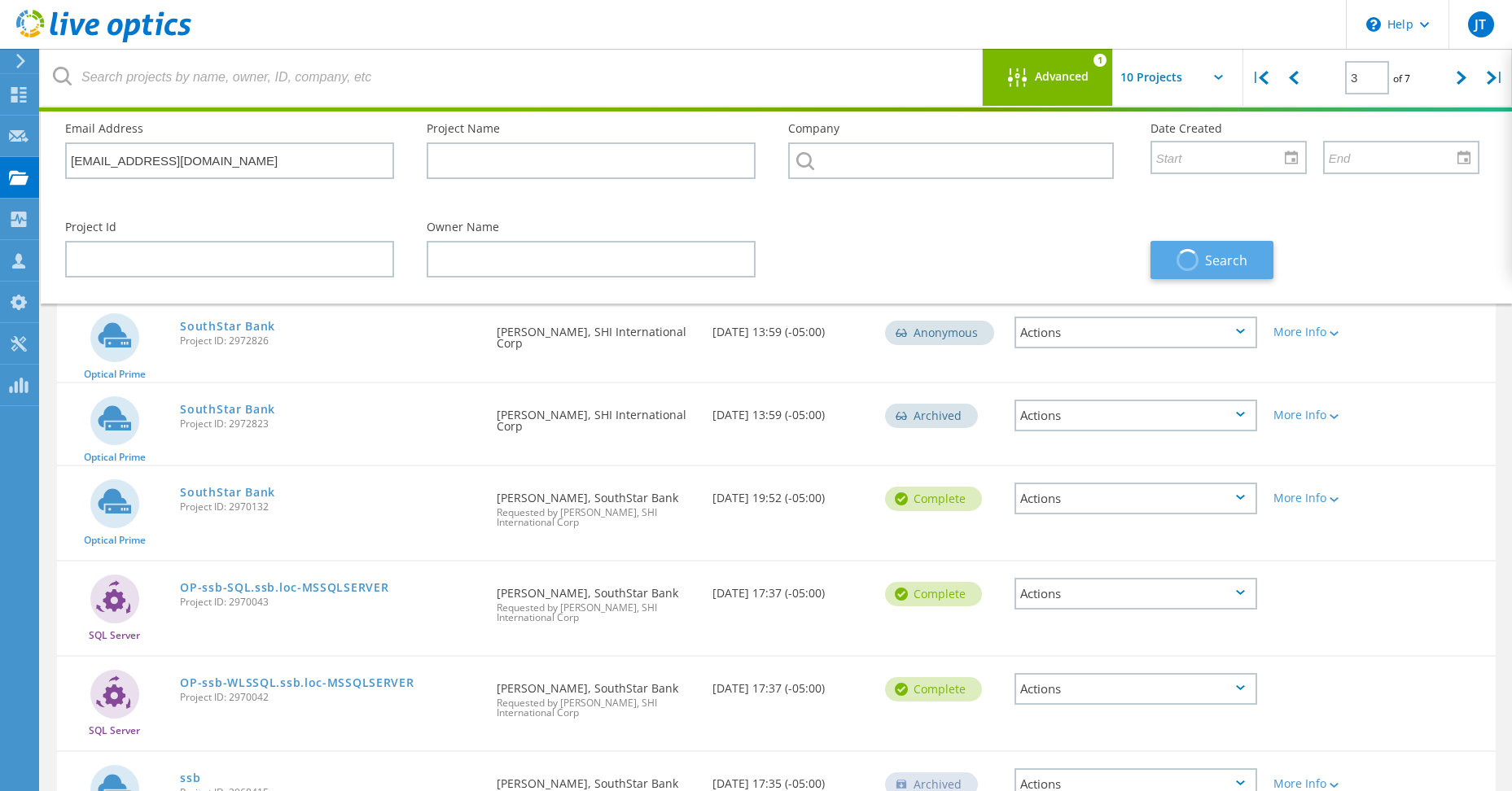
type input "1"
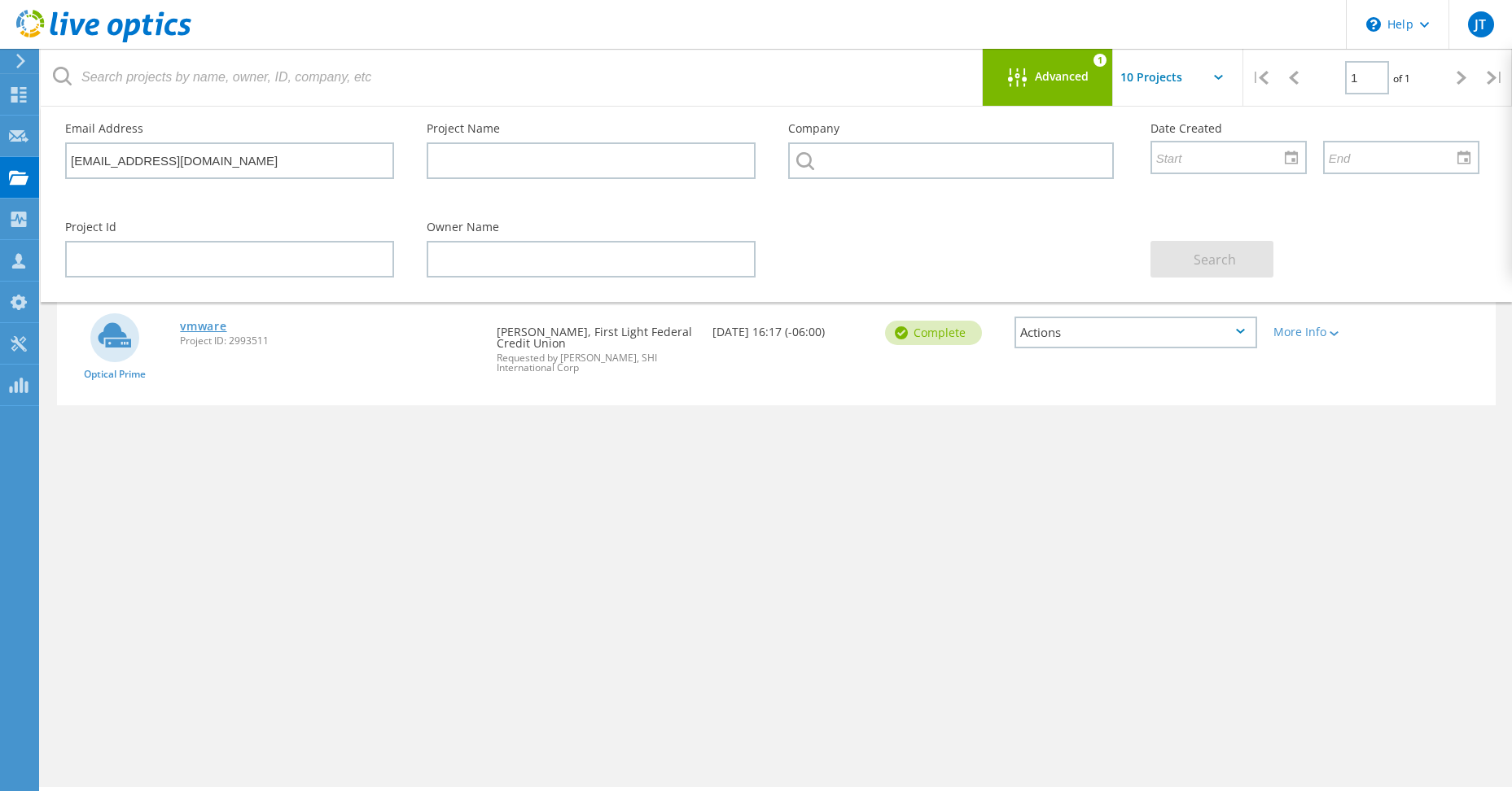
click at [207, 323] on link "vmware" at bounding box center [203, 327] width 46 height 12
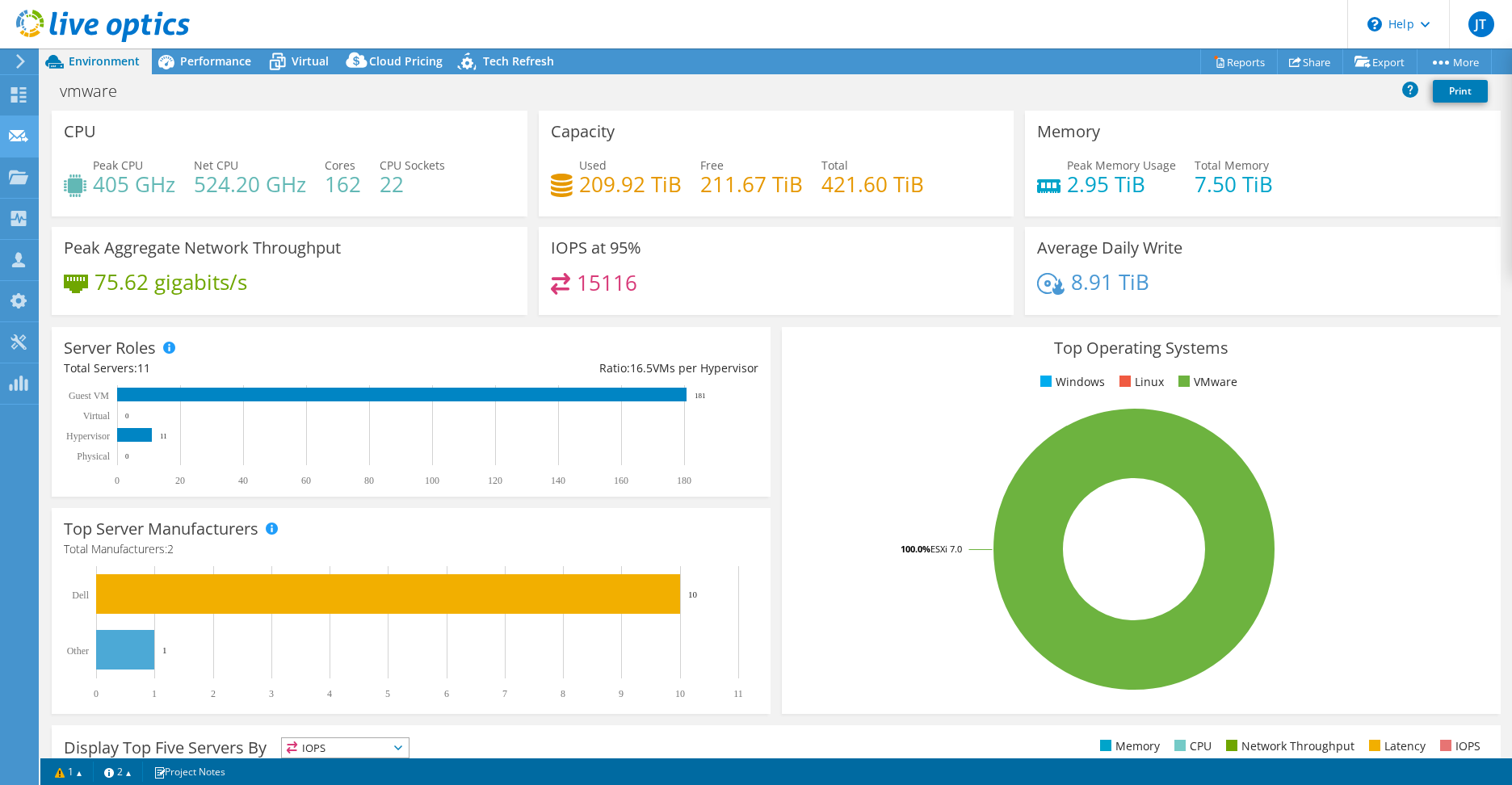
select select "USD"
click at [1224, 59] on link "Reports" at bounding box center [1239, 62] width 78 height 25
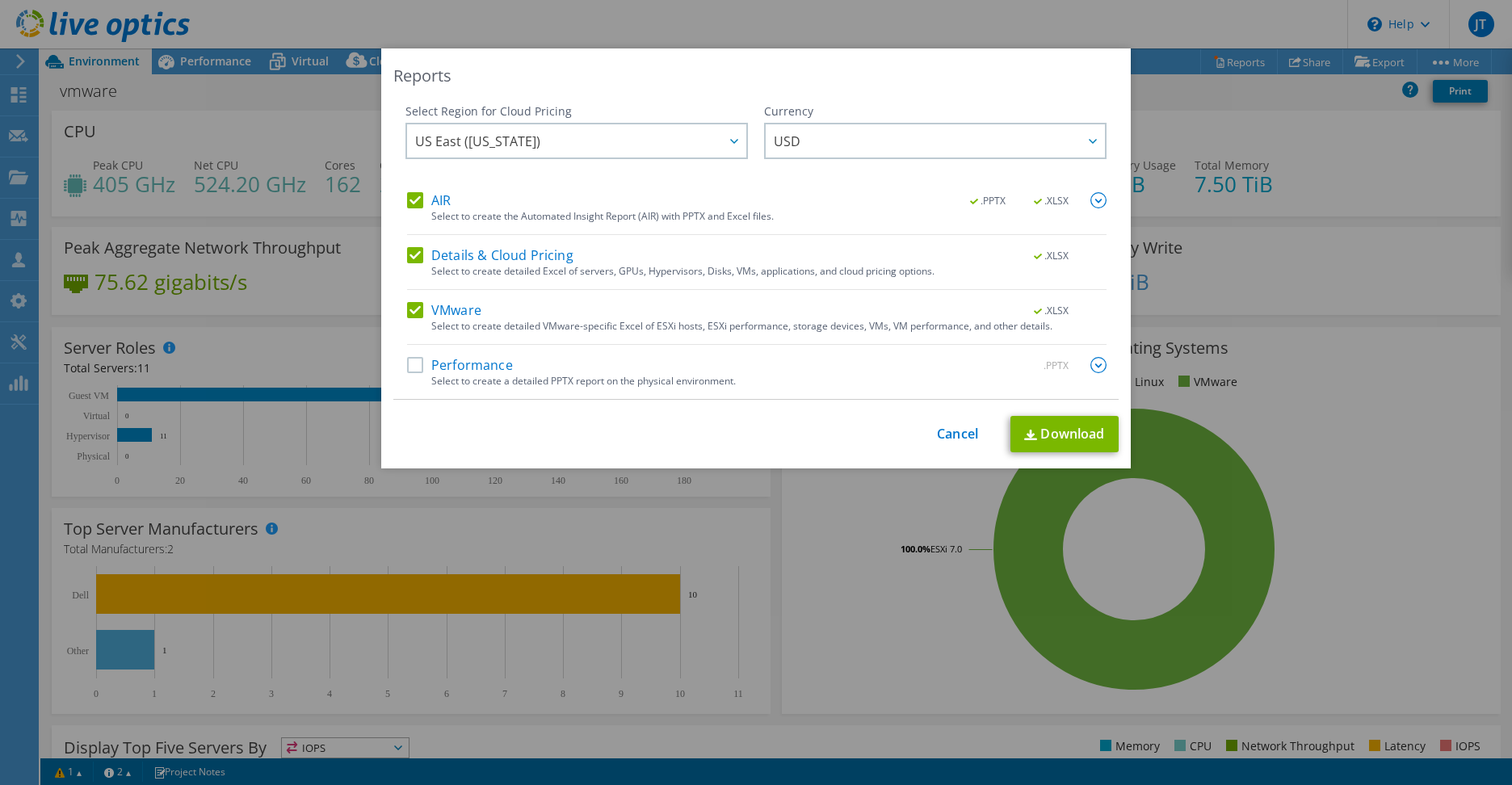
click at [409, 370] on label "Performance" at bounding box center [460, 364] width 106 height 16
click at [0, 0] on input "Performance" at bounding box center [0, 0] width 0 height 0
click at [1086, 432] on link "Download" at bounding box center [1064, 434] width 108 height 36
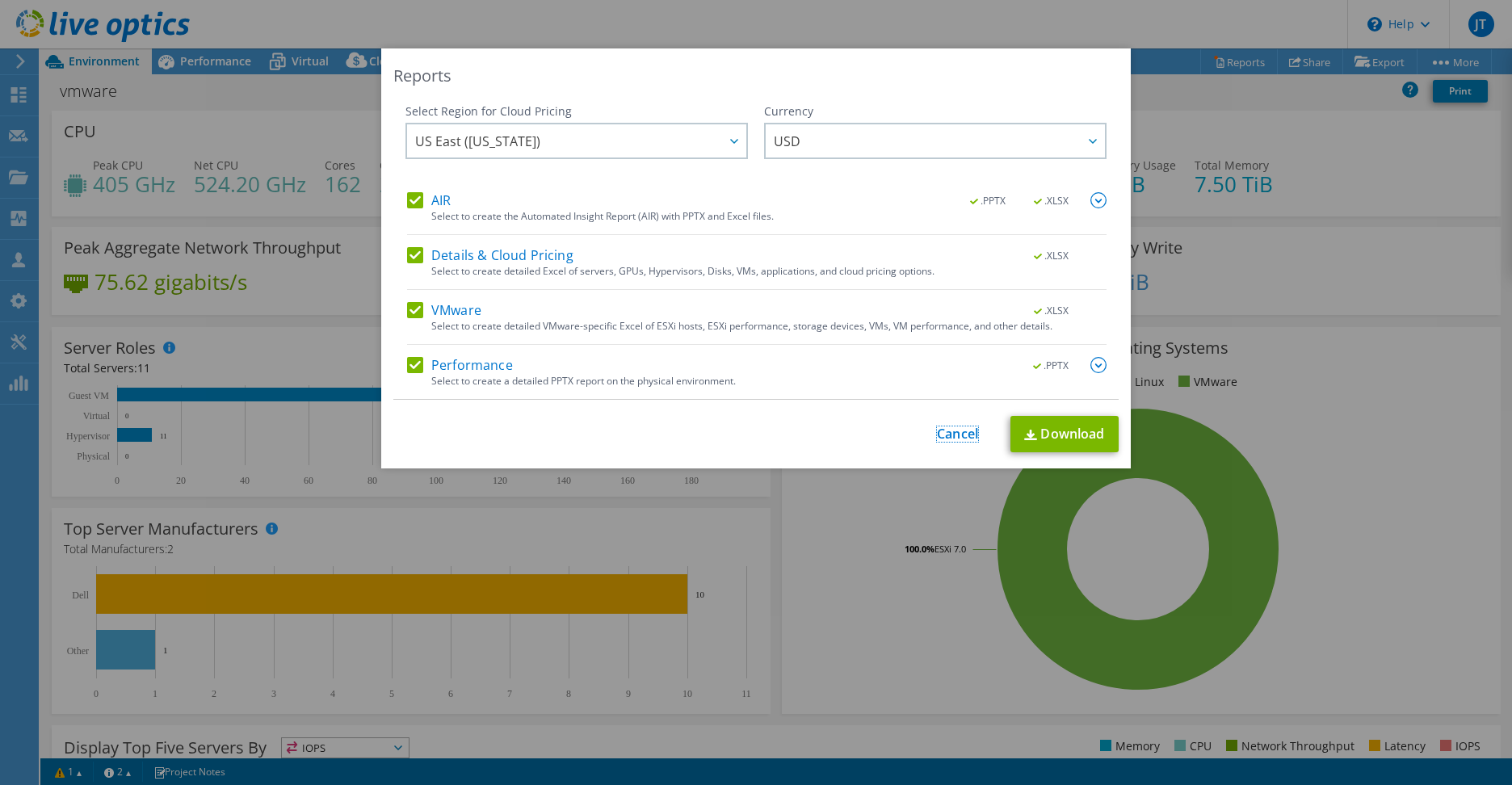
click at [960, 431] on link "Cancel" at bounding box center [957, 434] width 41 height 15
